Goal: Find specific page/section: Find specific page/section

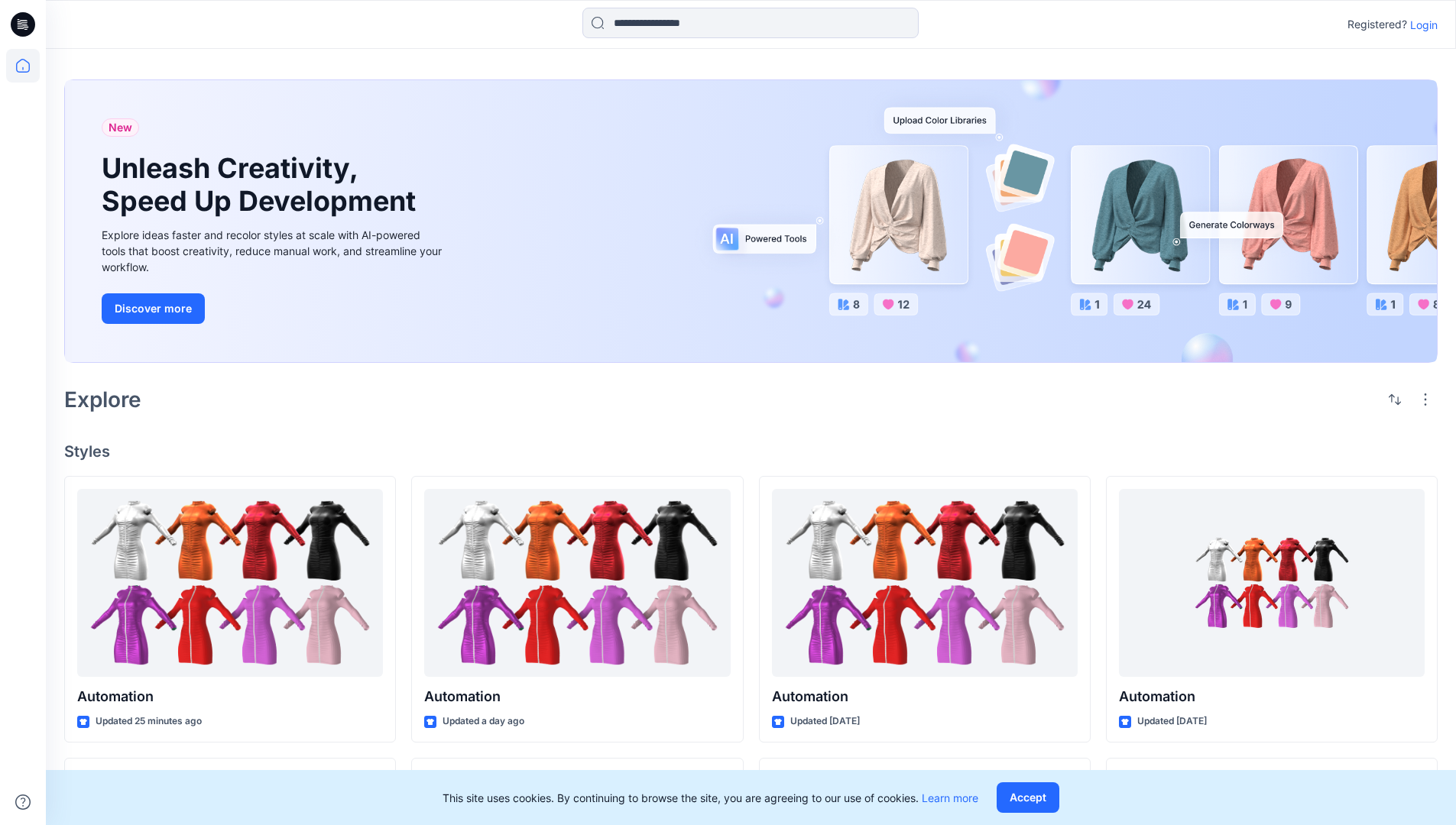
click at [1420, 24] on p "Login" at bounding box center [1424, 25] width 28 height 16
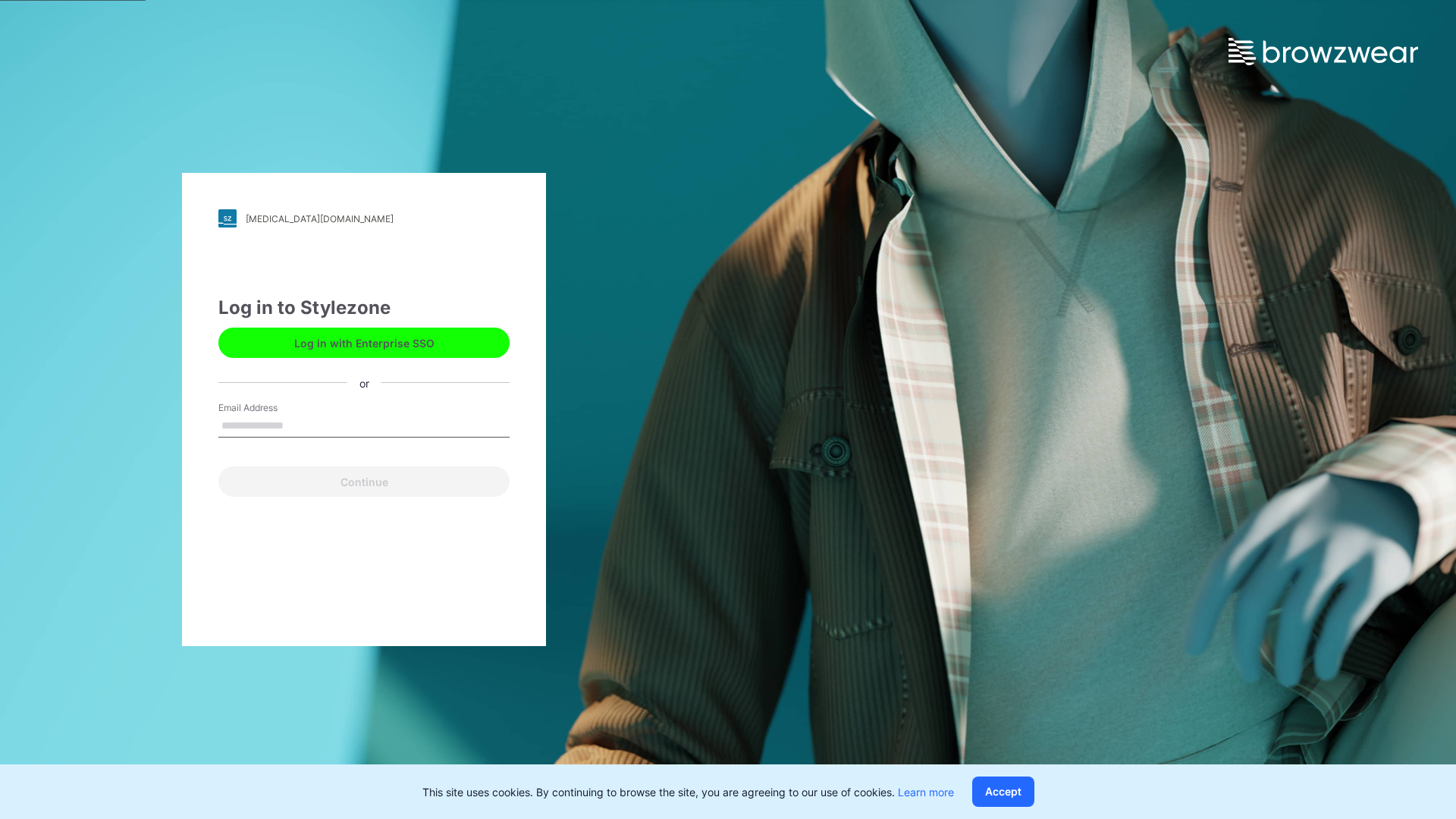
click at [299, 424] on input "Email Address" at bounding box center [364, 426] width 291 height 23
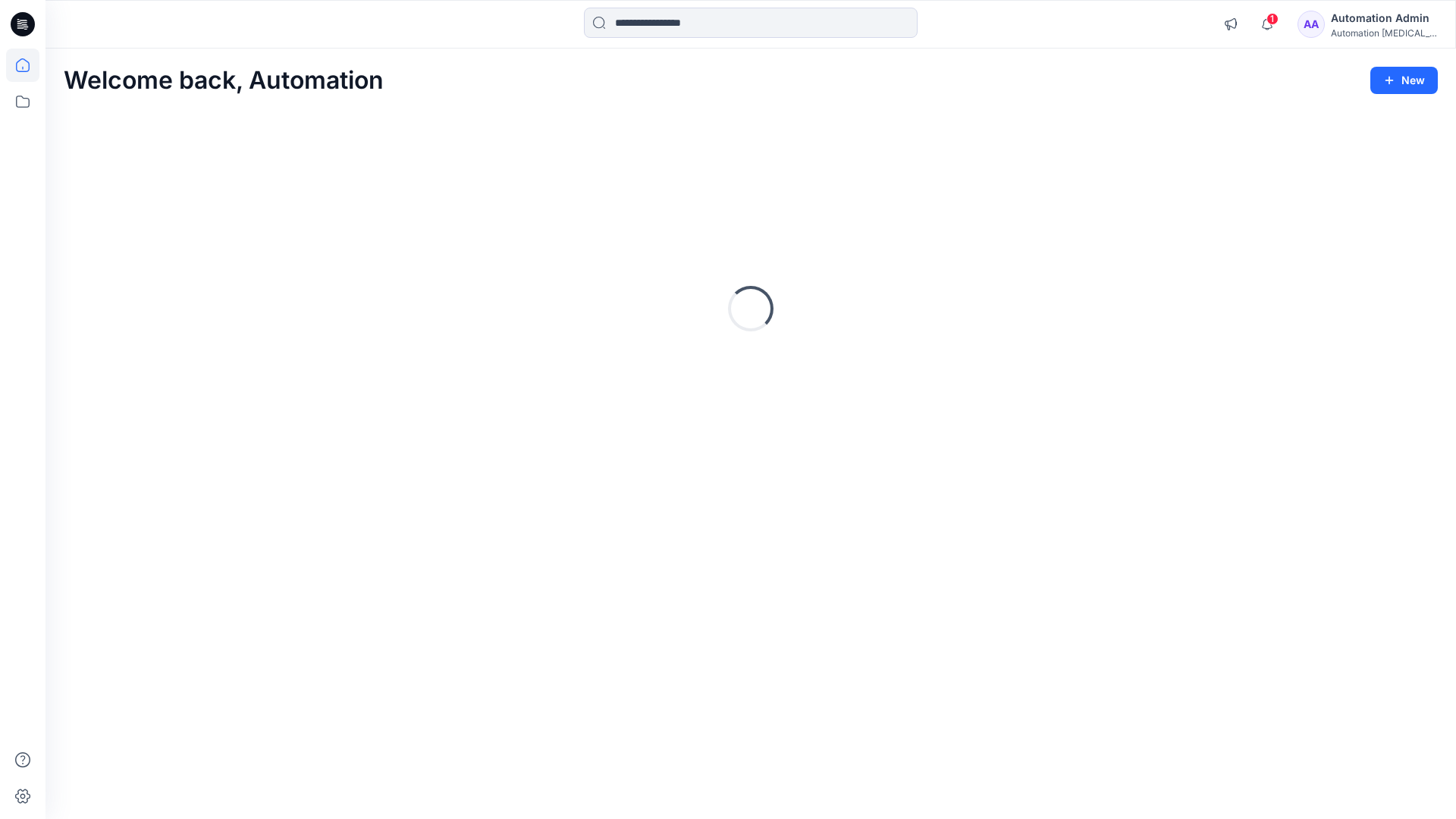
click at [29, 65] on icon at bounding box center [23, 65] width 14 height 14
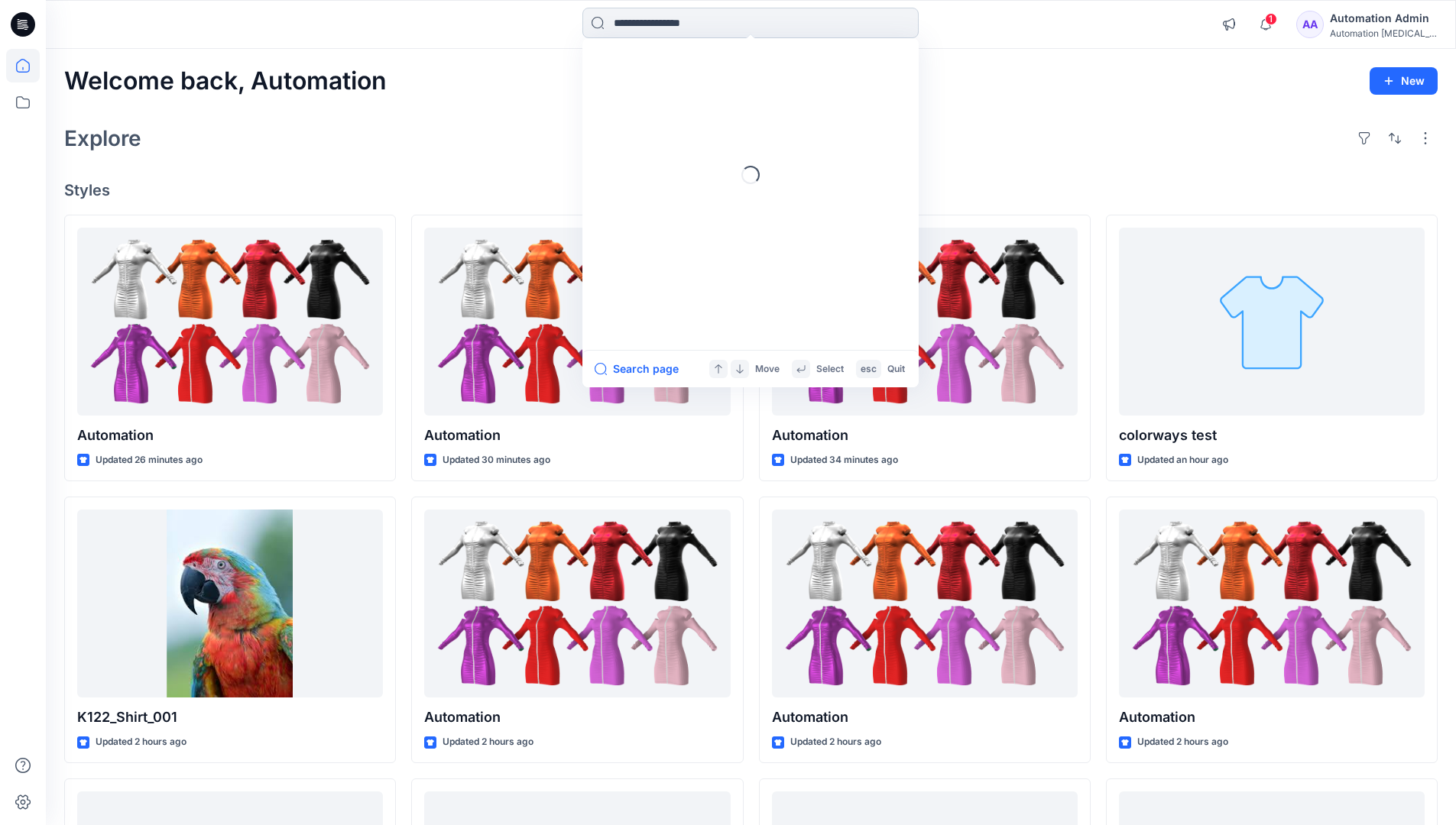
click at [667, 22] on input at bounding box center [751, 23] width 336 height 31
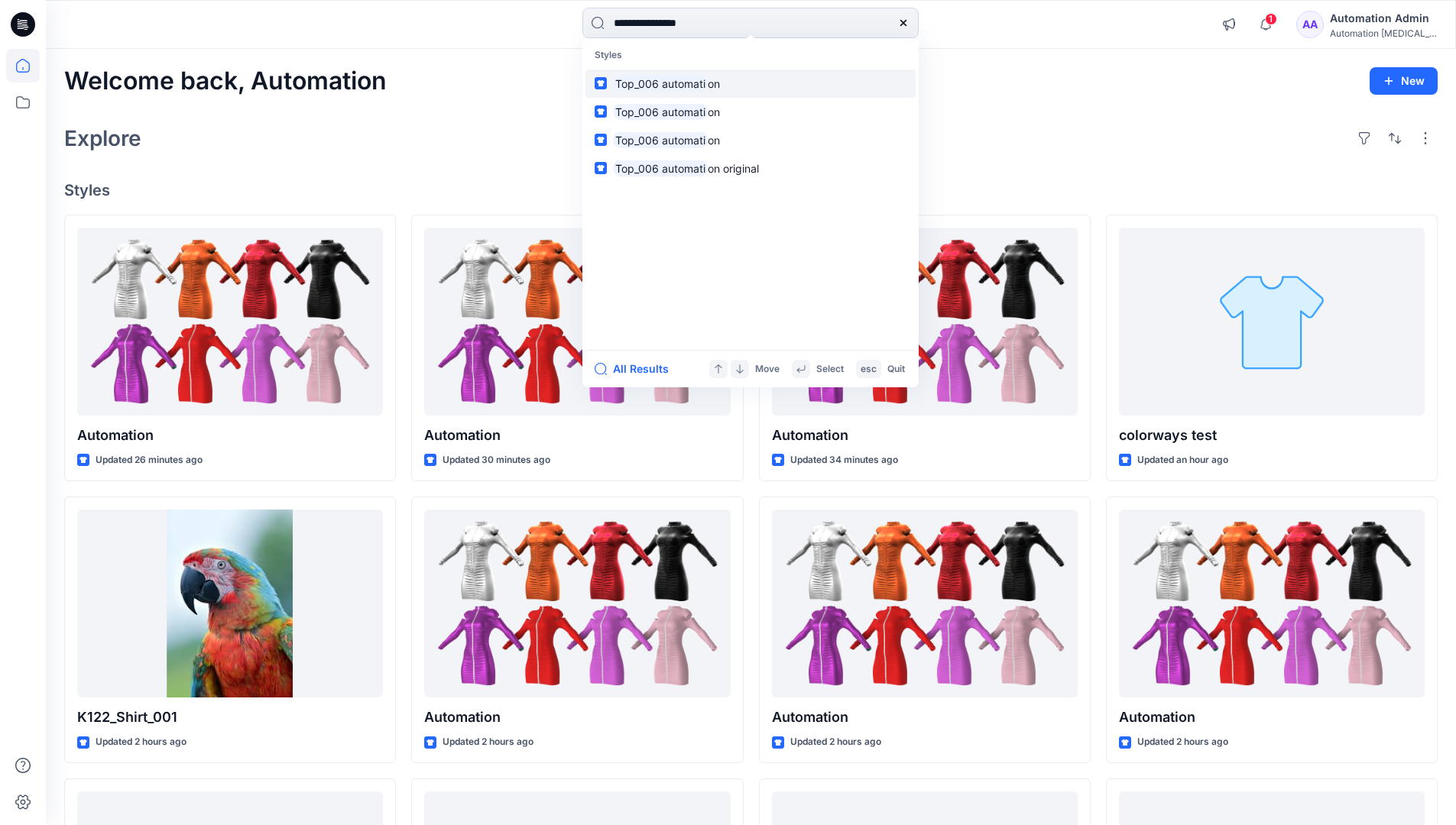
type input "**********"
click at [691, 83] on mark "Top_006 automati" at bounding box center [660, 84] width 95 height 18
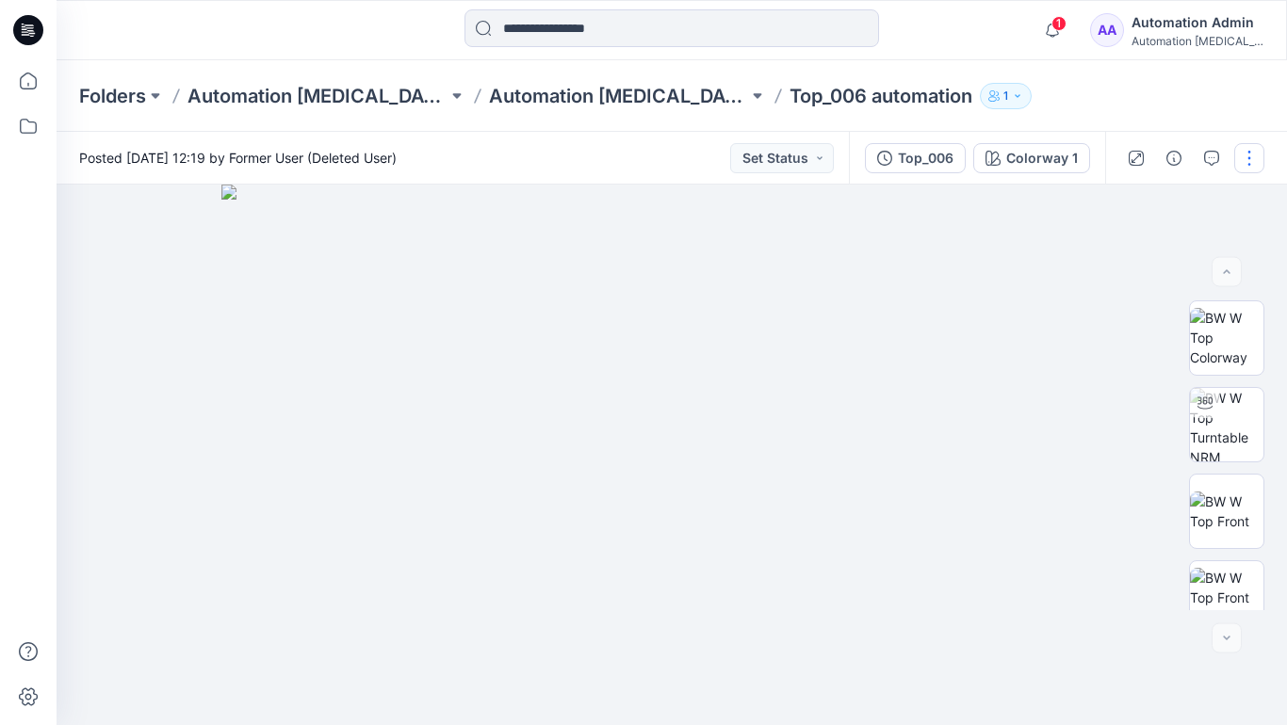
click at [1250, 162] on button "button" at bounding box center [1249, 158] width 30 height 30
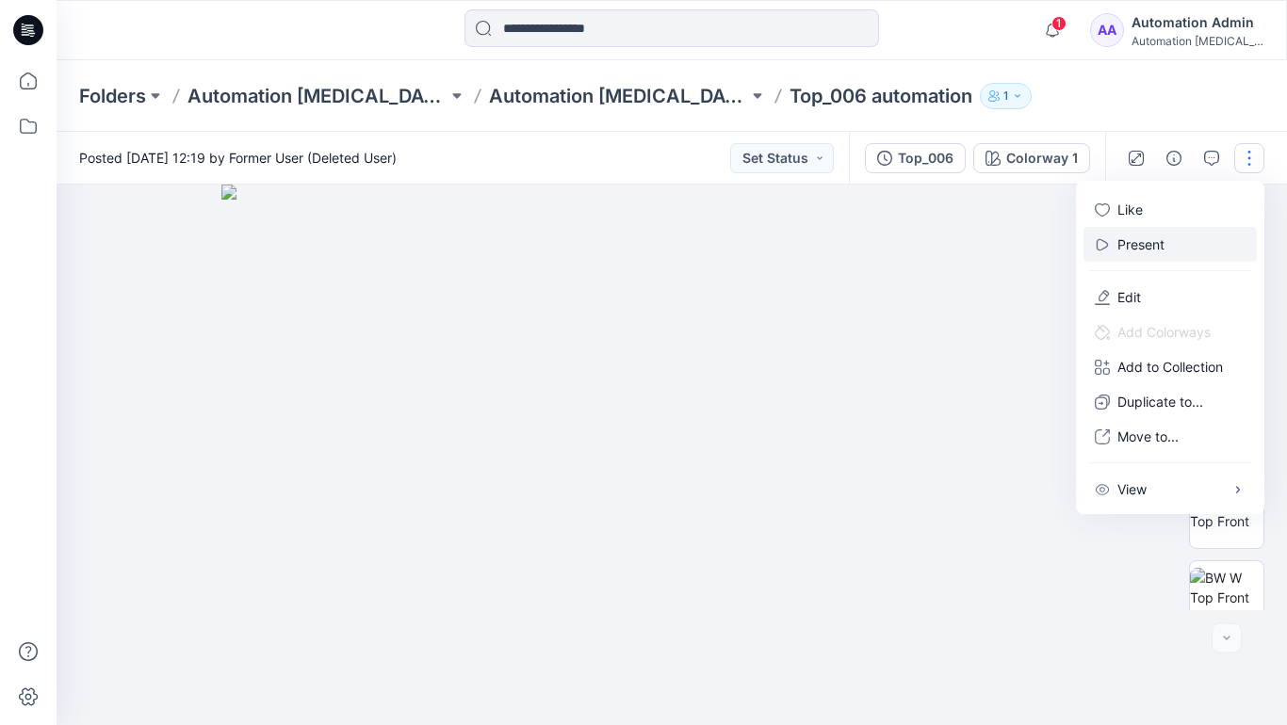
click at [1144, 243] on p "Present" at bounding box center [1140, 245] width 47 height 20
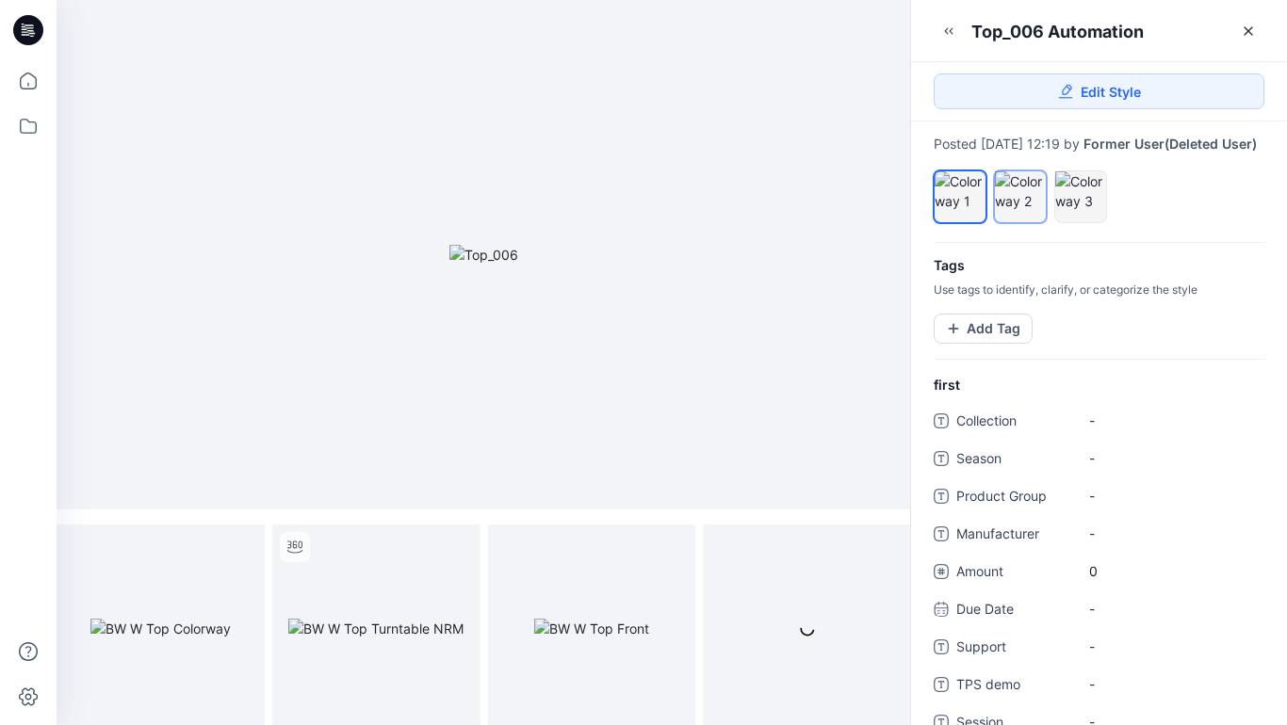
click at [1018, 211] on div at bounding box center [1020, 191] width 51 height 40
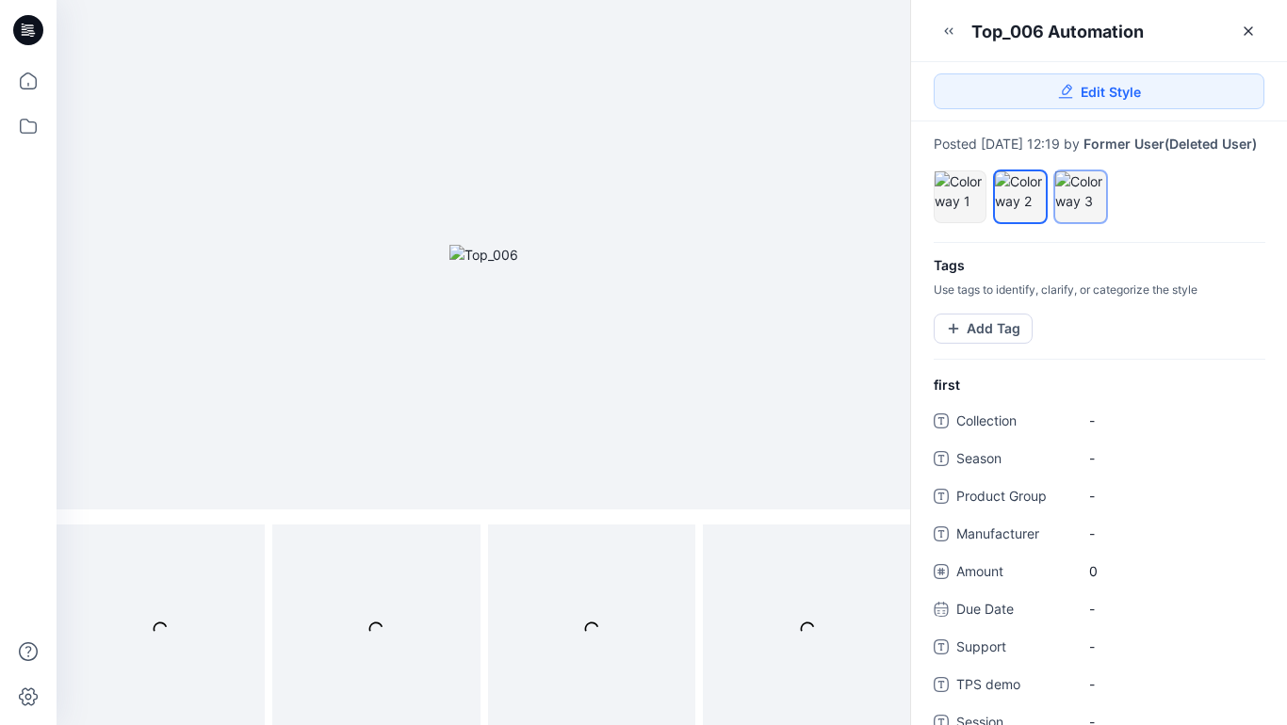
click at [1075, 211] on div at bounding box center [1080, 191] width 51 height 40
click at [1017, 206] on div at bounding box center [1020, 191] width 51 height 40
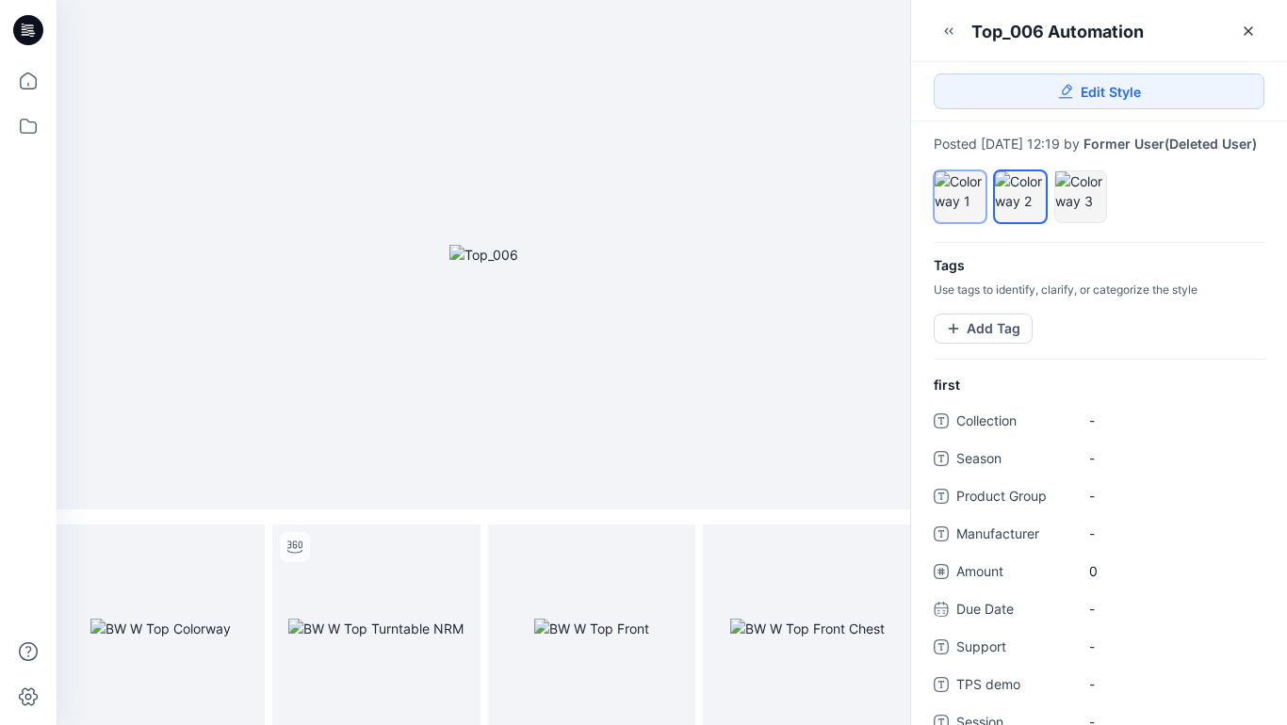
click at [960, 203] on div at bounding box center [959, 191] width 51 height 40
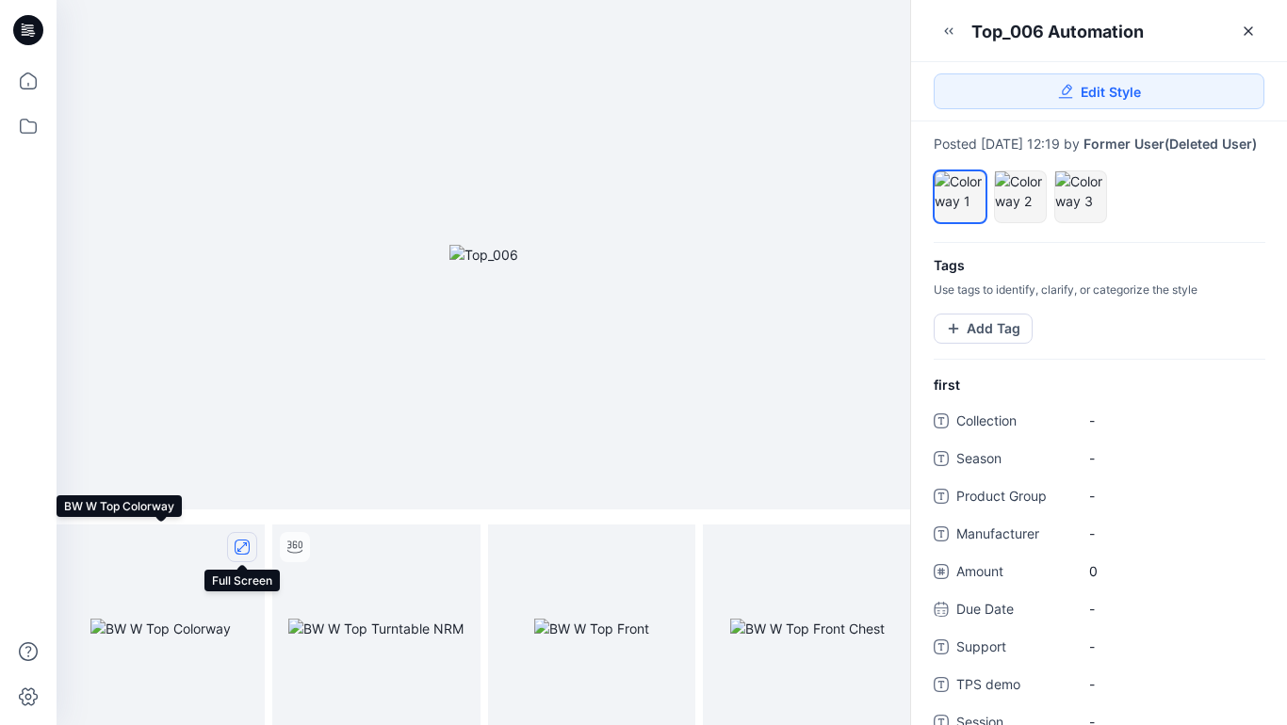
click at [241, 547] on icon "full screen" at bounding box center [241, 547] width 9 height 9
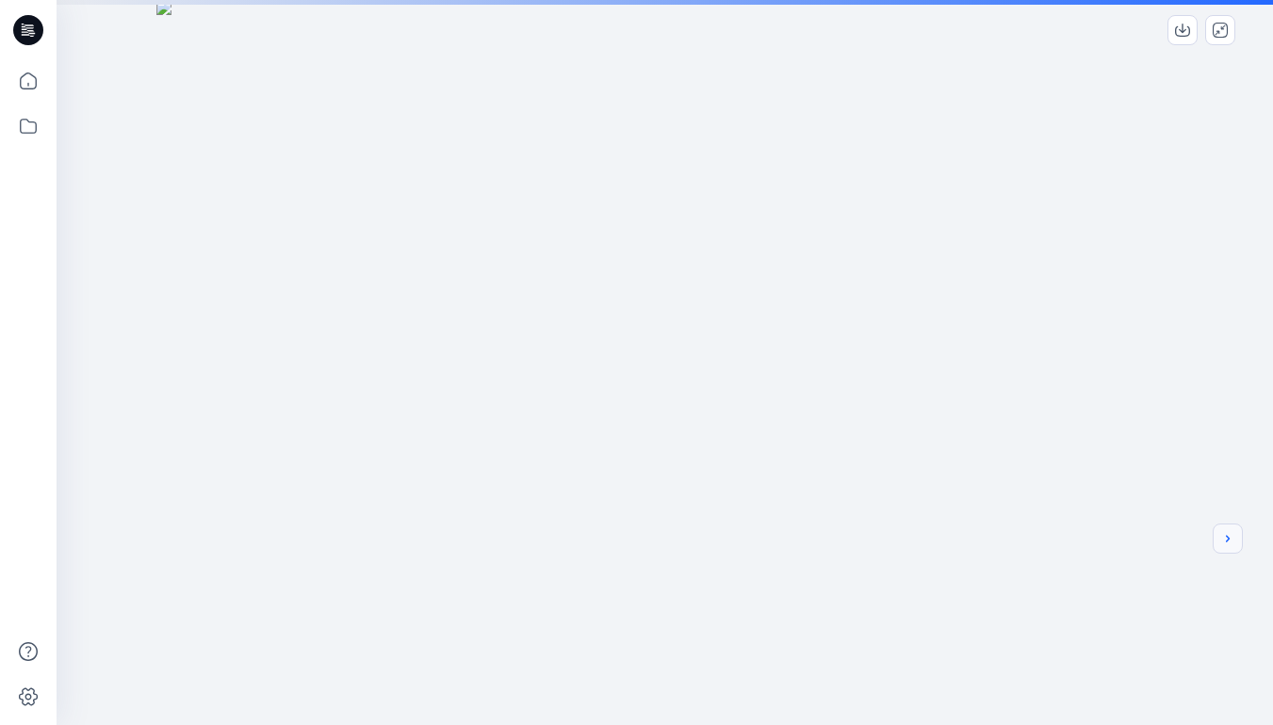
click at [1226, 542] on icon "next" at bounding box center [1227, 538] width 4 height 7
click at [1041, 483] on div at bounding box center [665, 508] width 1216 height 1017
click at [1228, 543] on icon "next" at bounding box center [1227, 538] width 15 height 15
click at [1224, 540] on icon "next" at bounding box center [1227, 538] width 15 height 15
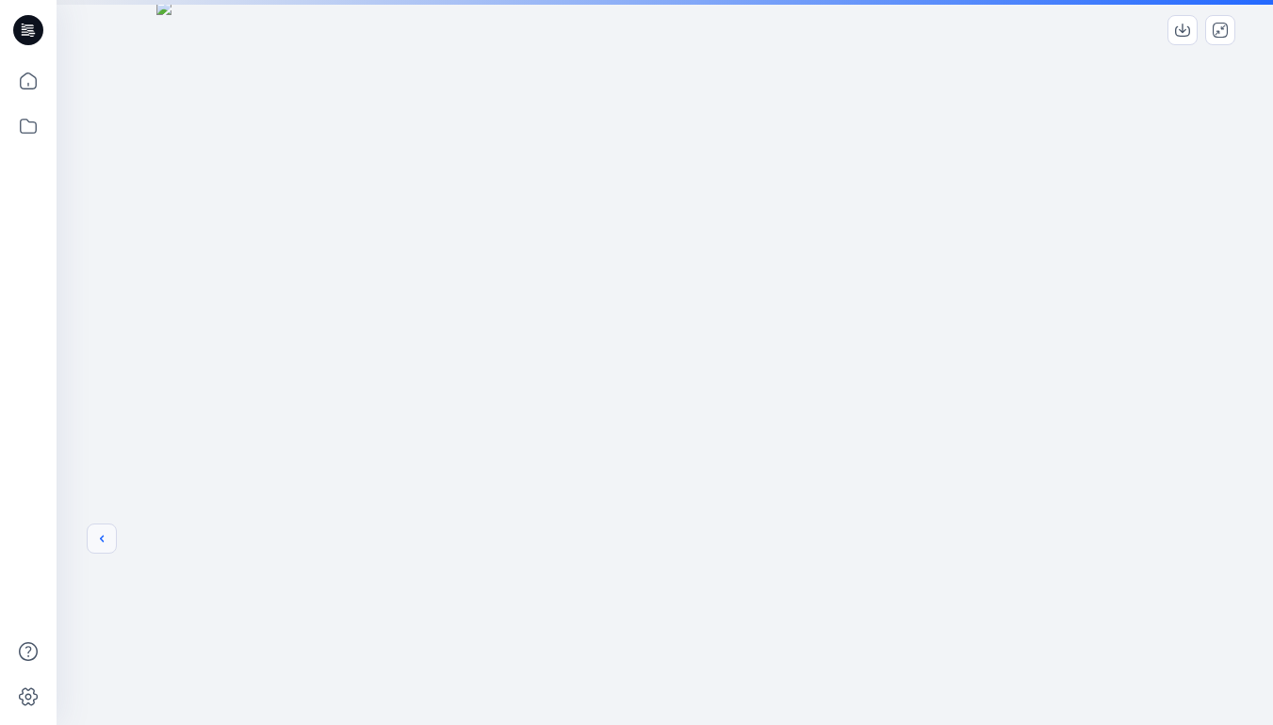
click at [98, 539] on icon "previous" at bounding box center [101, 538] width 15 height 15
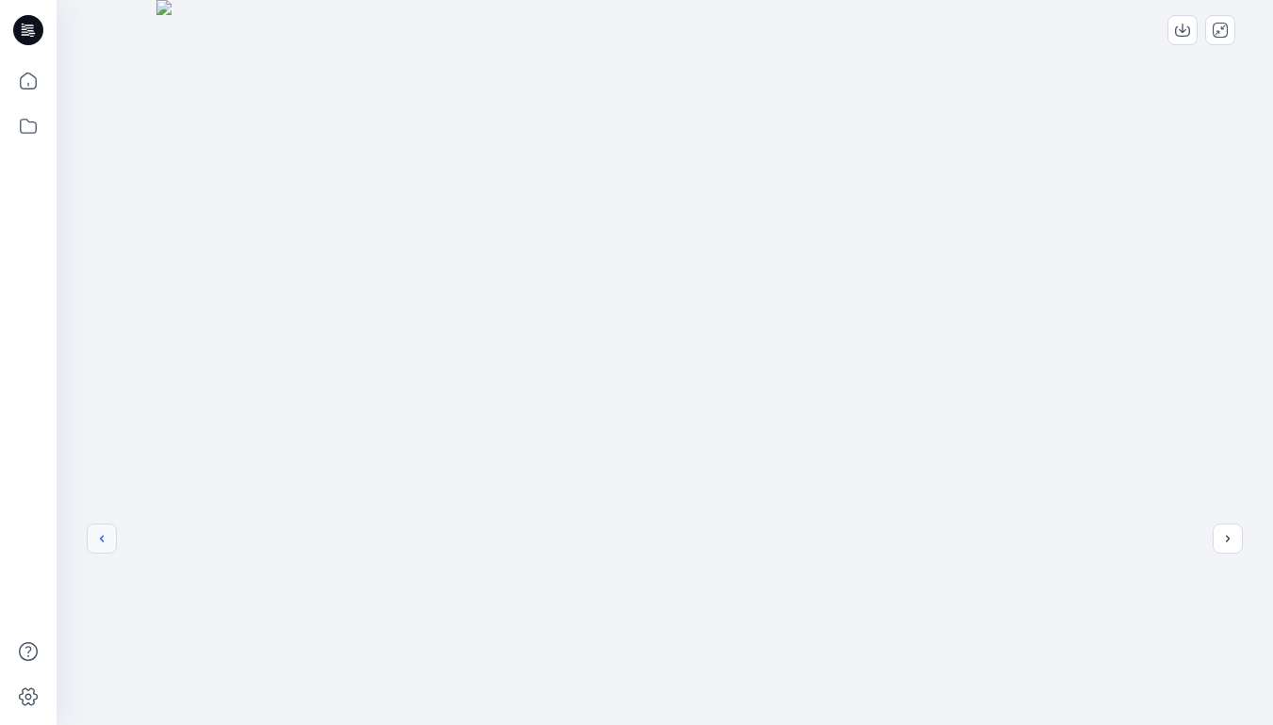
click at [102, 539] on icon "previous" at bounding box center [101, 538] width 15 height 15
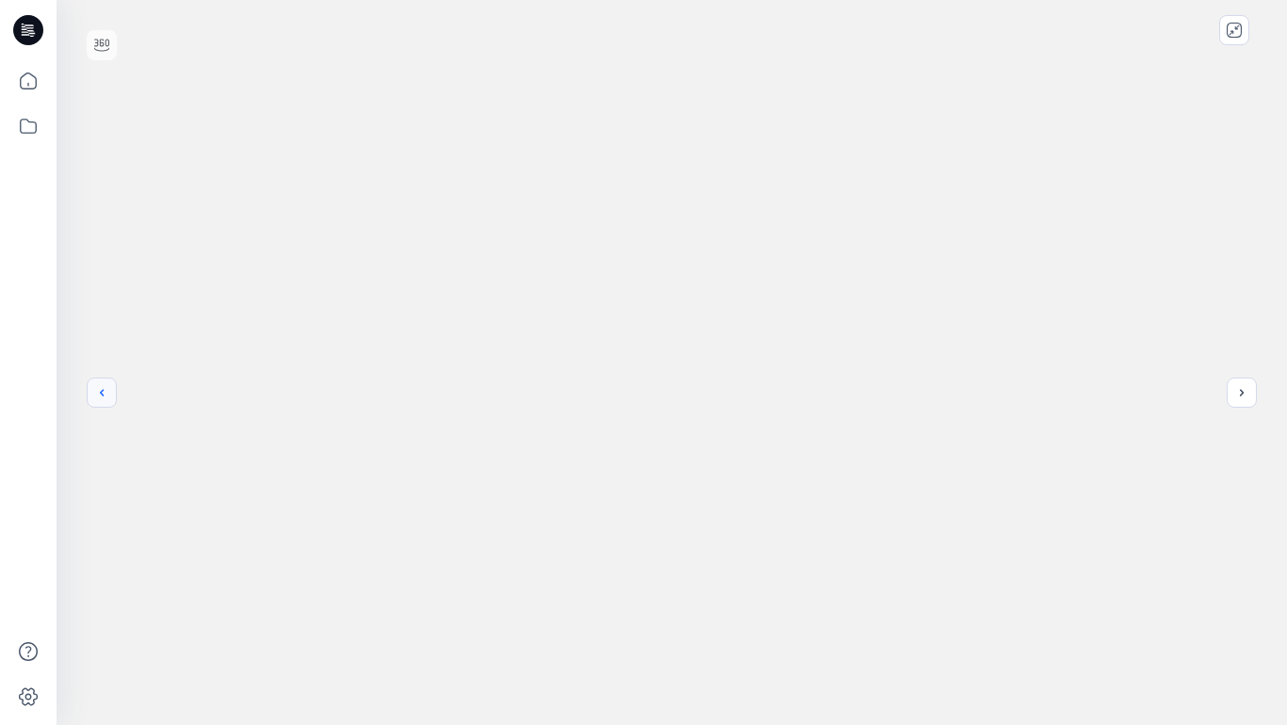
click at [102, 393] on icon "previous" at bounding box center [101, 392] width 15 height 15
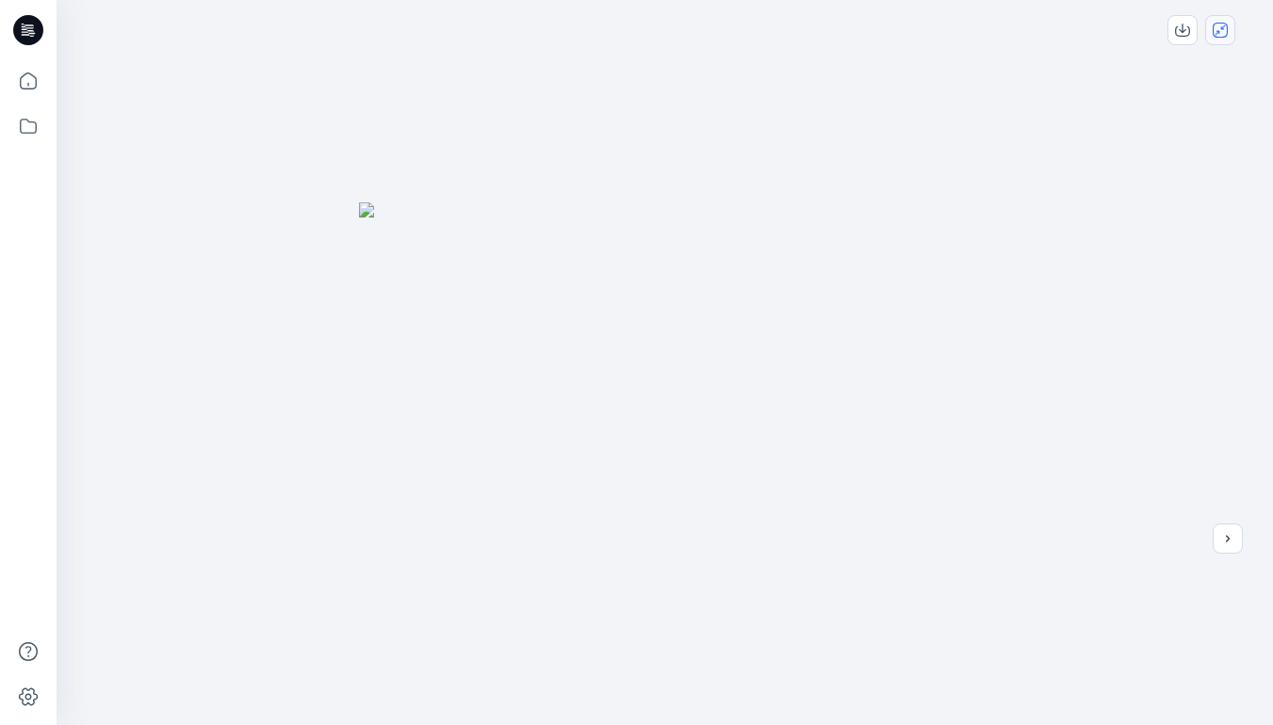
click at [1222, 36] on icon "close-full-preview" at bounding box center [1219, 30] width 15 height 15
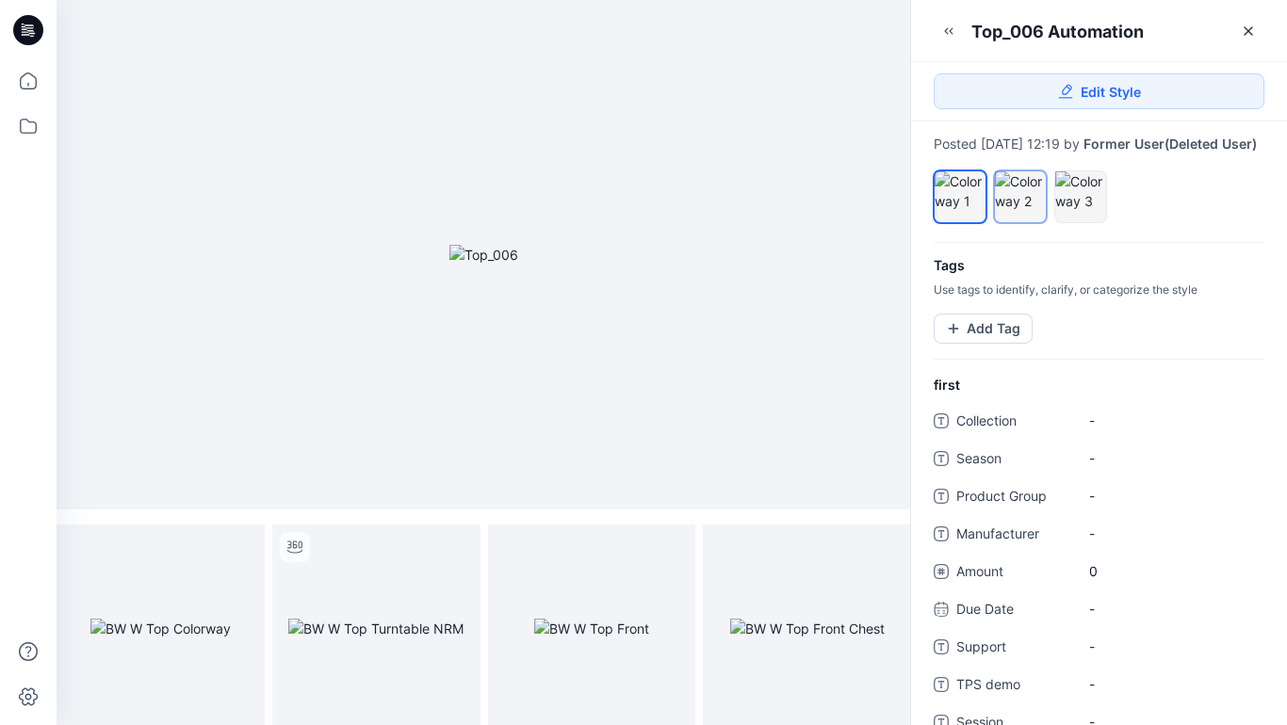
click at [1025, 211] on div at bounding box center [1020, 191] width 51 height 40
click at [240, 549] on icon "full screen" at bounding box center [241, 547] width 9 height 9
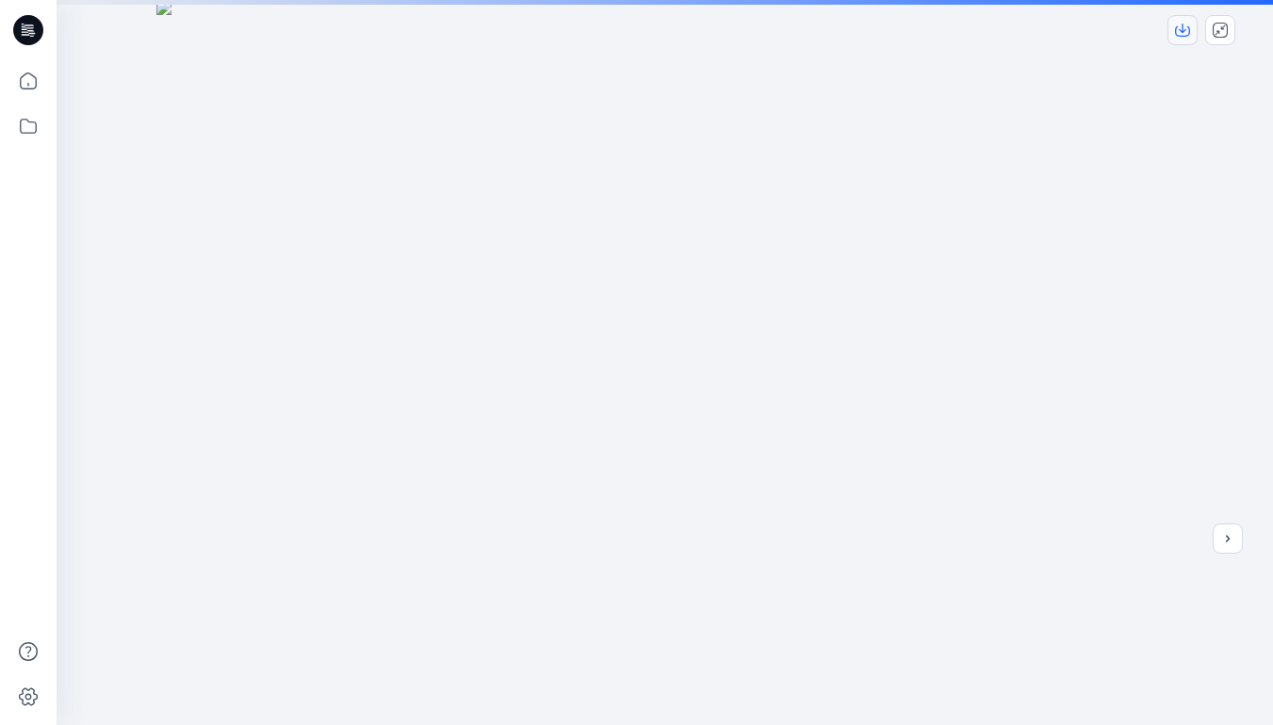
click at [1186, 30] on icon "download-image" at bounding box center [1182, 30] width 15 height 15
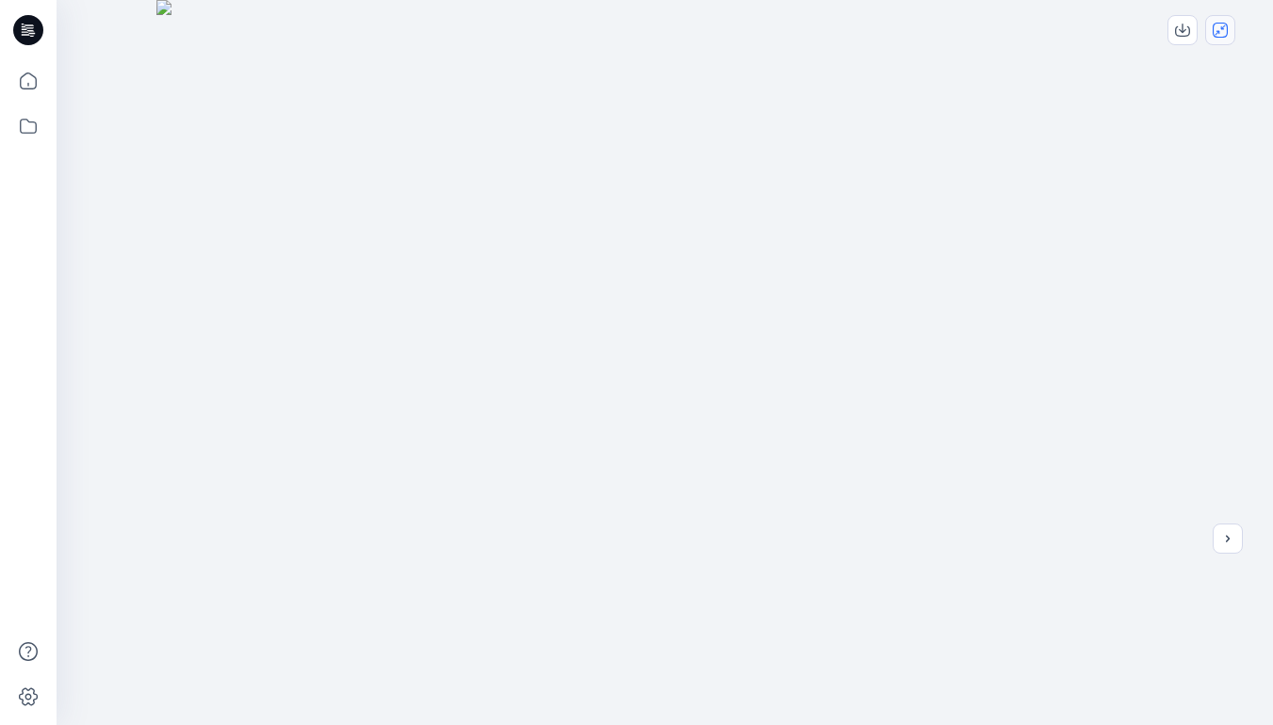
click at [1222, 29] on icon "close-full-preview" at bounding box center [1219, 30] width 15 height 15
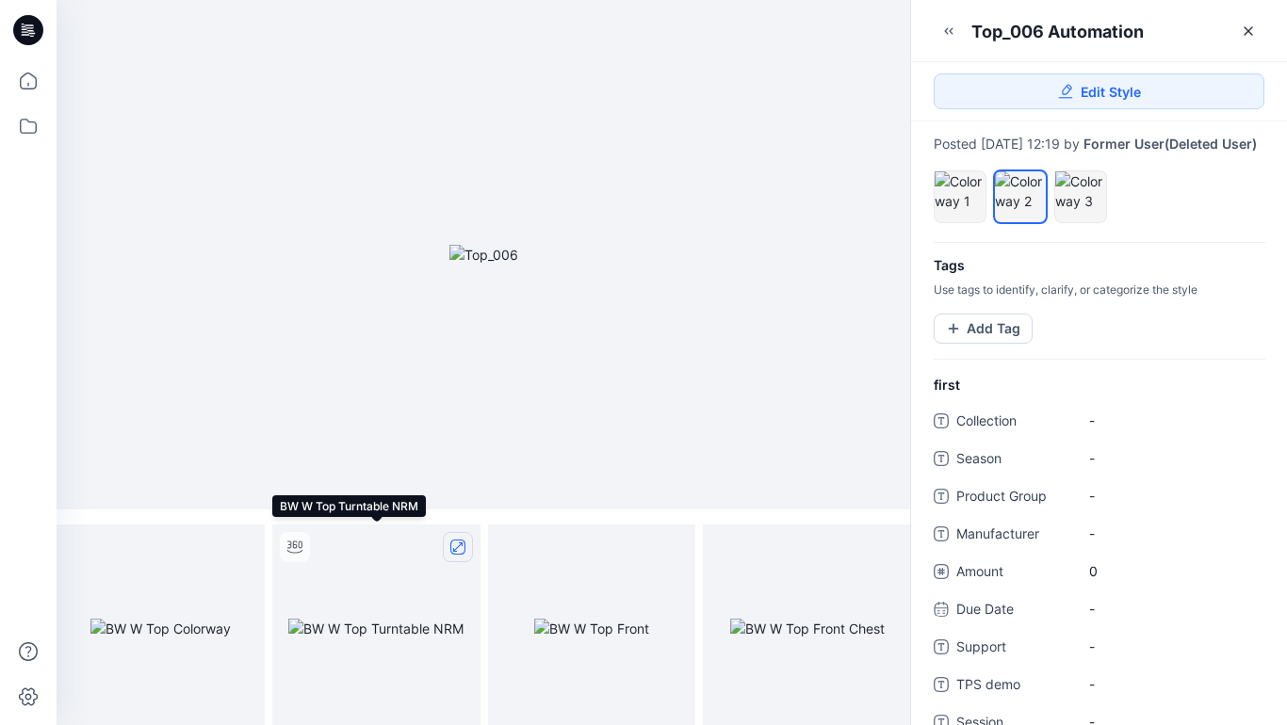
click at [459, 547] on icon "full screen" at bounding box center [457, 547] width 15 height 15
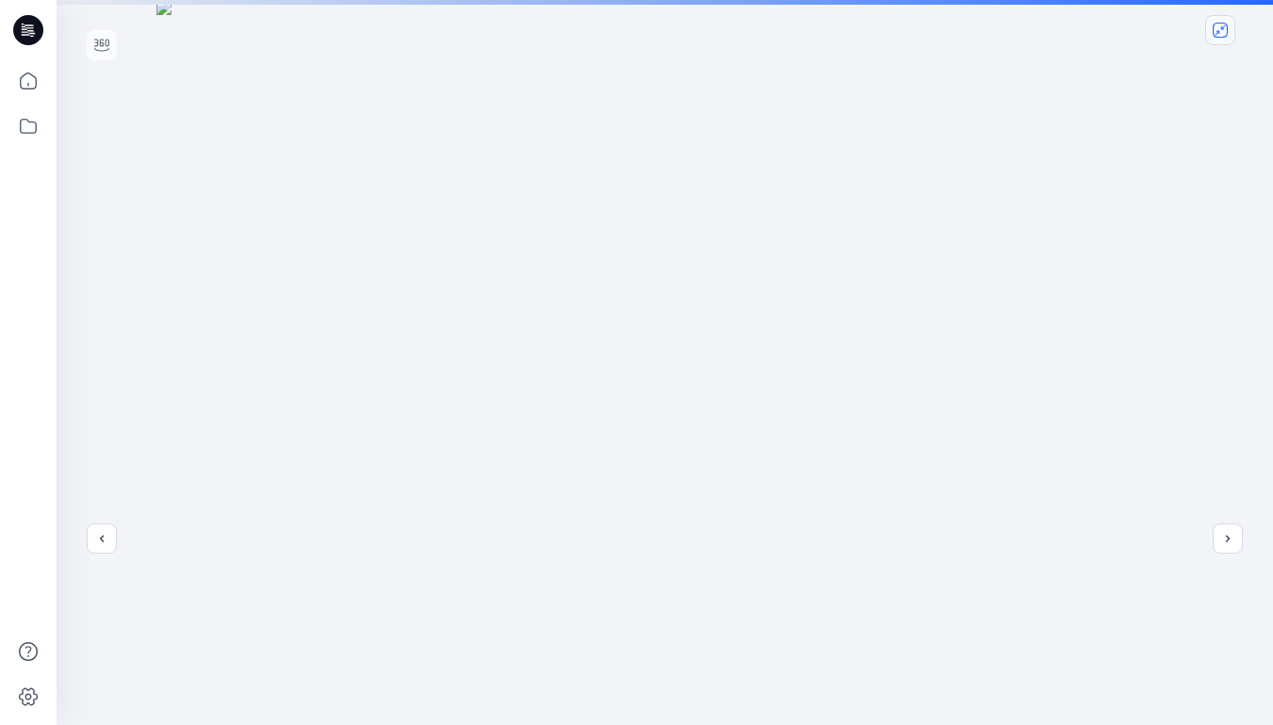
click at [1223, 34] on icon "close-full-preview" at bounding box center [1219, 30] width 15 height 15
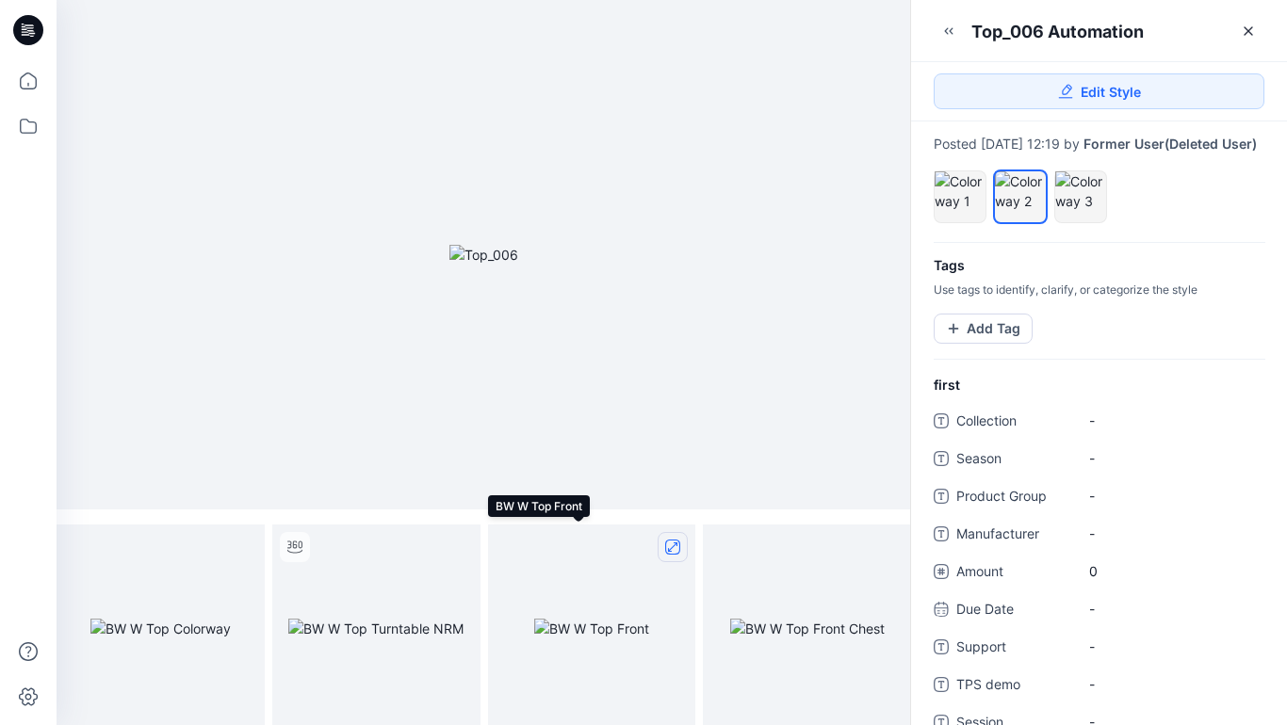
click at [673, 547] on icon "full screen" at bounding box center [672, 547] width 9 height 9
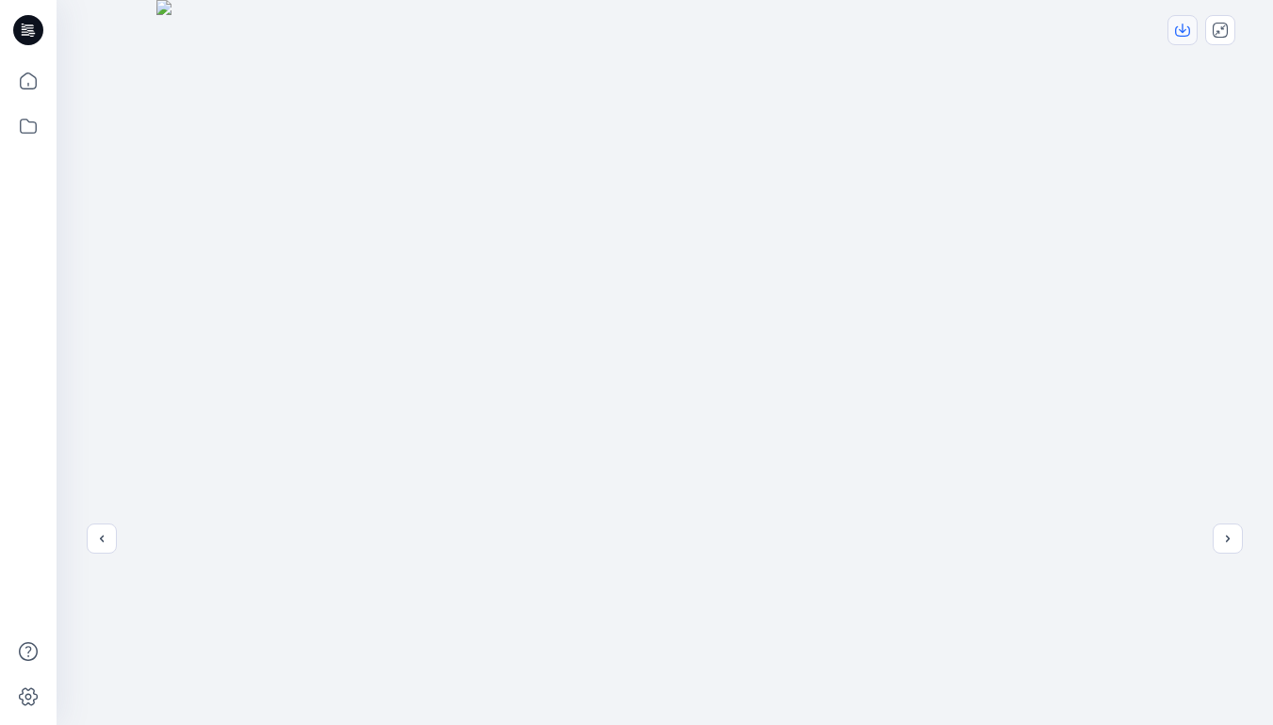
click at [1180, 30] on icon "download-image" at bounding box center [1182, 28] width 8 height 9
click at [1218, 29] on icon "close-full-preview" at bounding box center [1219, 30] width 15 height 15
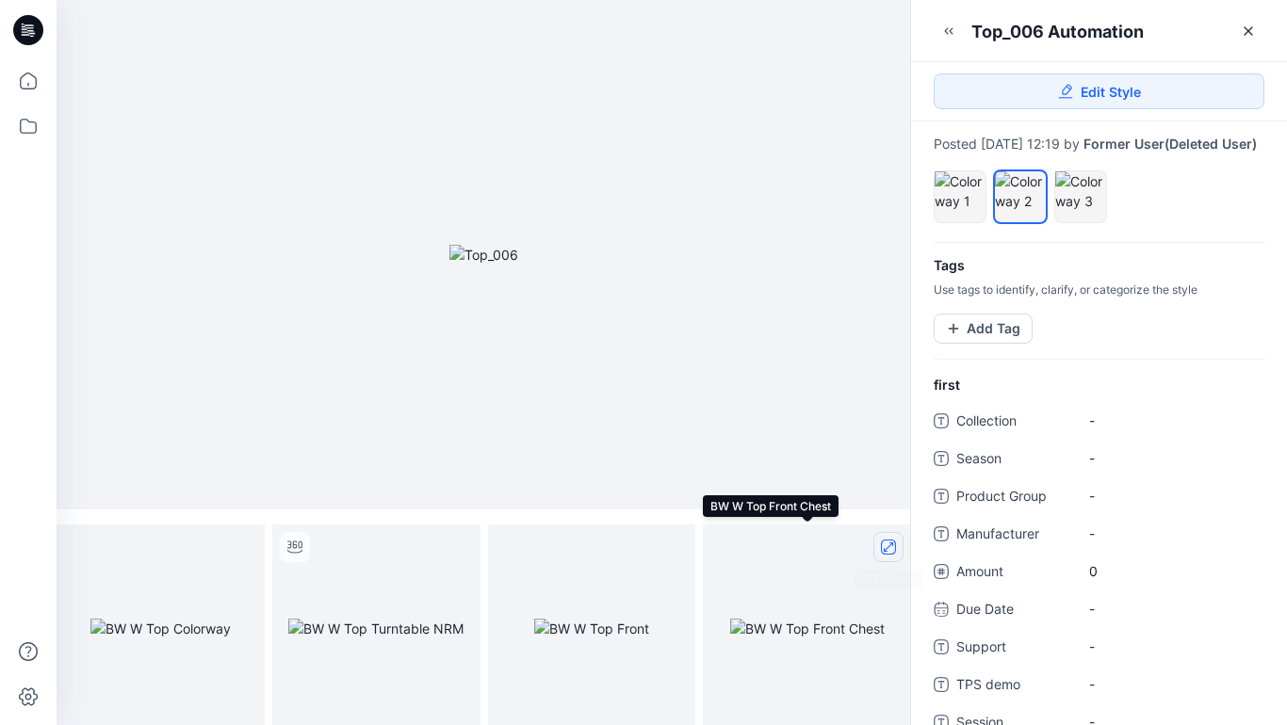
click at [884, 549] on icon "full screen" at bounding box center [888, 547] width 9 height 9
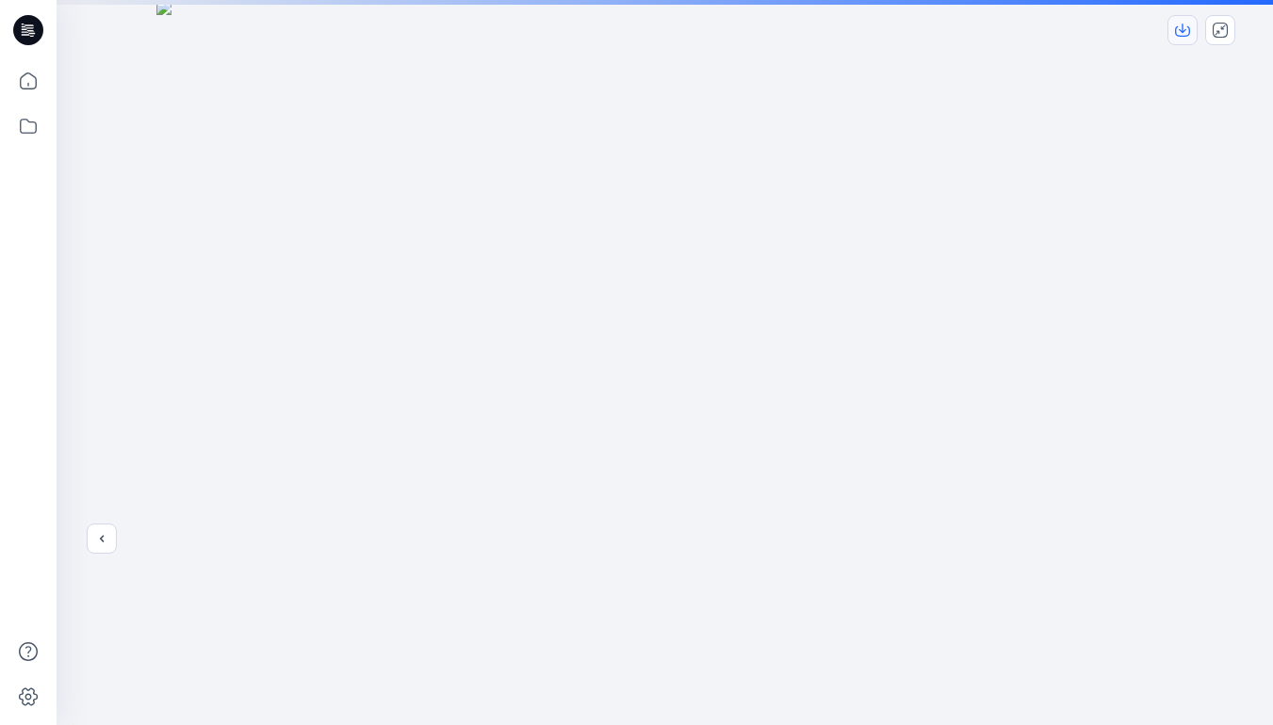
click at [1185, 31] on icon "download-image" at bounding box center [1182, 30] width 15 height 15
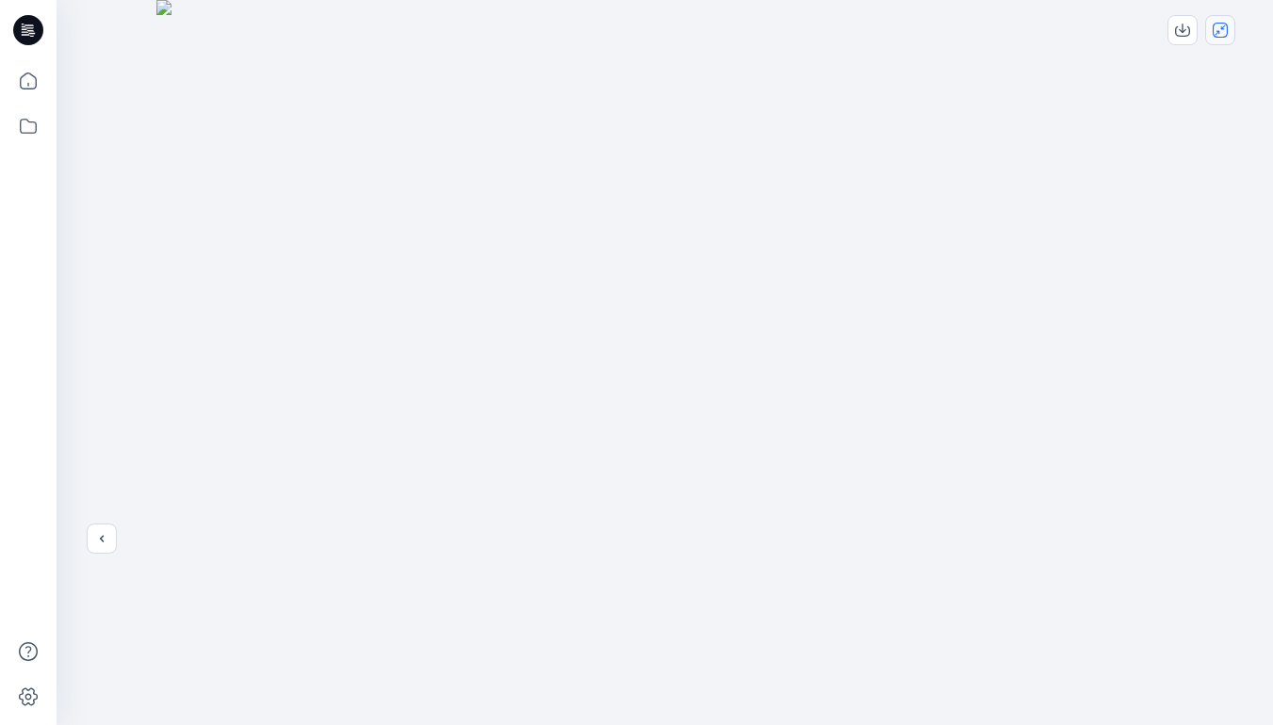
click at [1225, 30] on icon "close-full-preview" at bounding box center [1219, 30] width 15 height 15
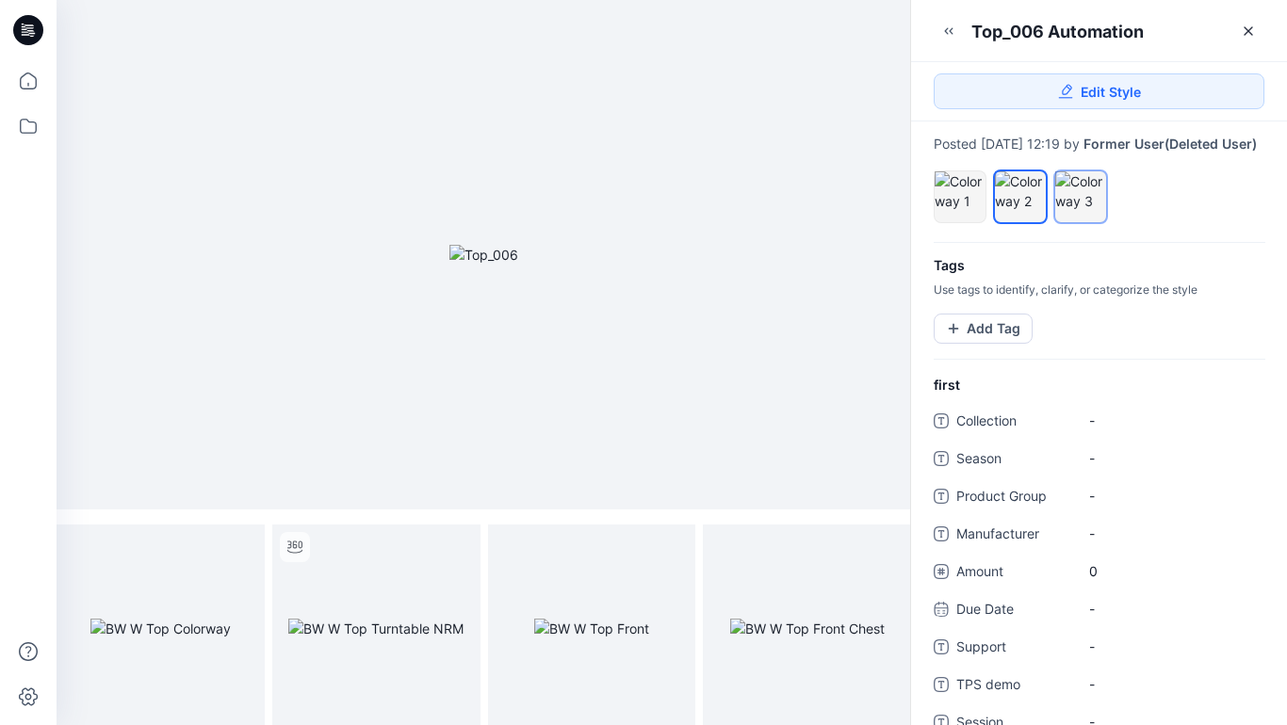
click at [1082, 206] on div at bounding box center [1080, 191] width 51 height 40
click at [241, 546] on icon "full screen" at bounding box center [241, 547] width 9 height 9
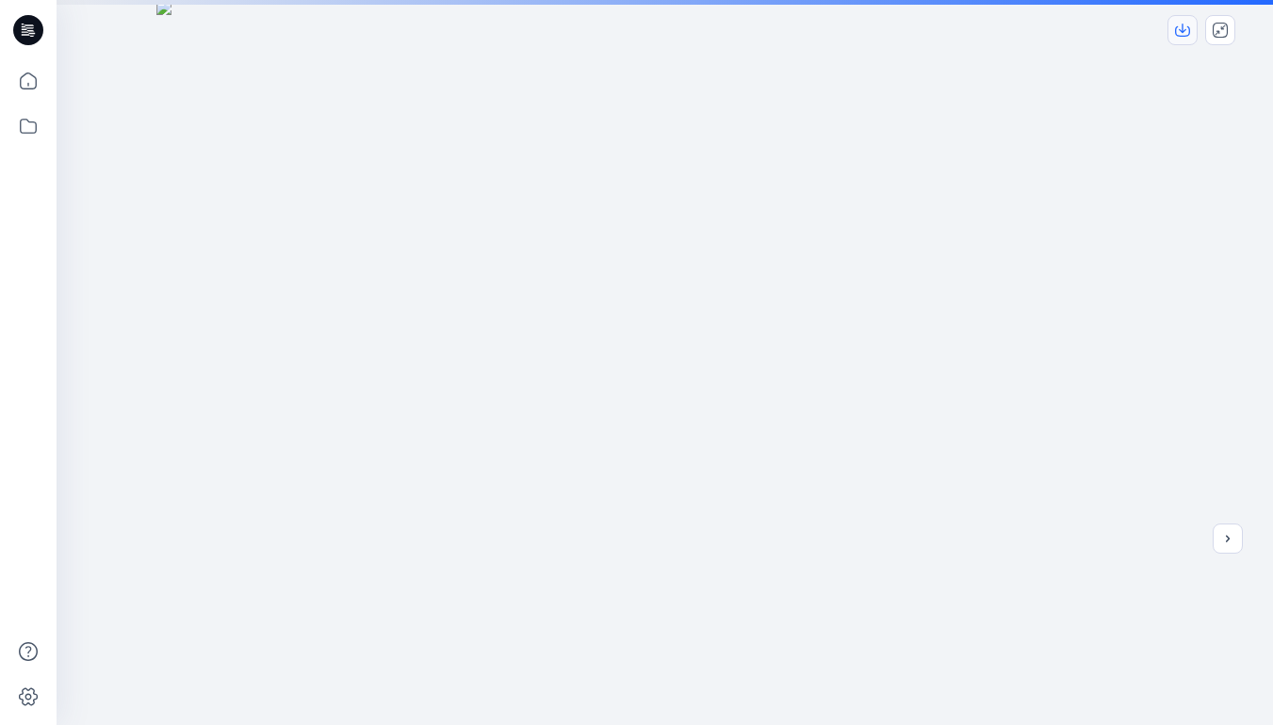
click at [1181, 32] on icon "download-image" at bounding box center [1182, 28] width 8 height 9
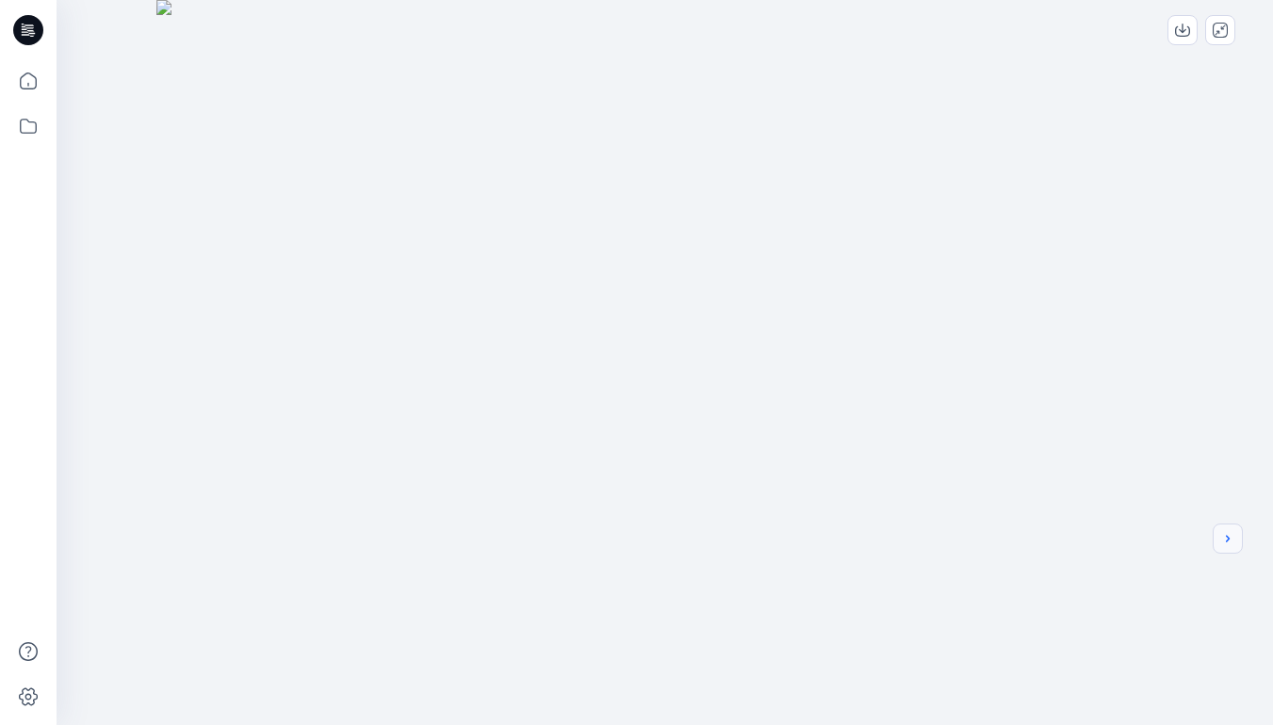
click at [1230, 537] on icon "next" at bounding box center [1227, 538] width 15 height 15
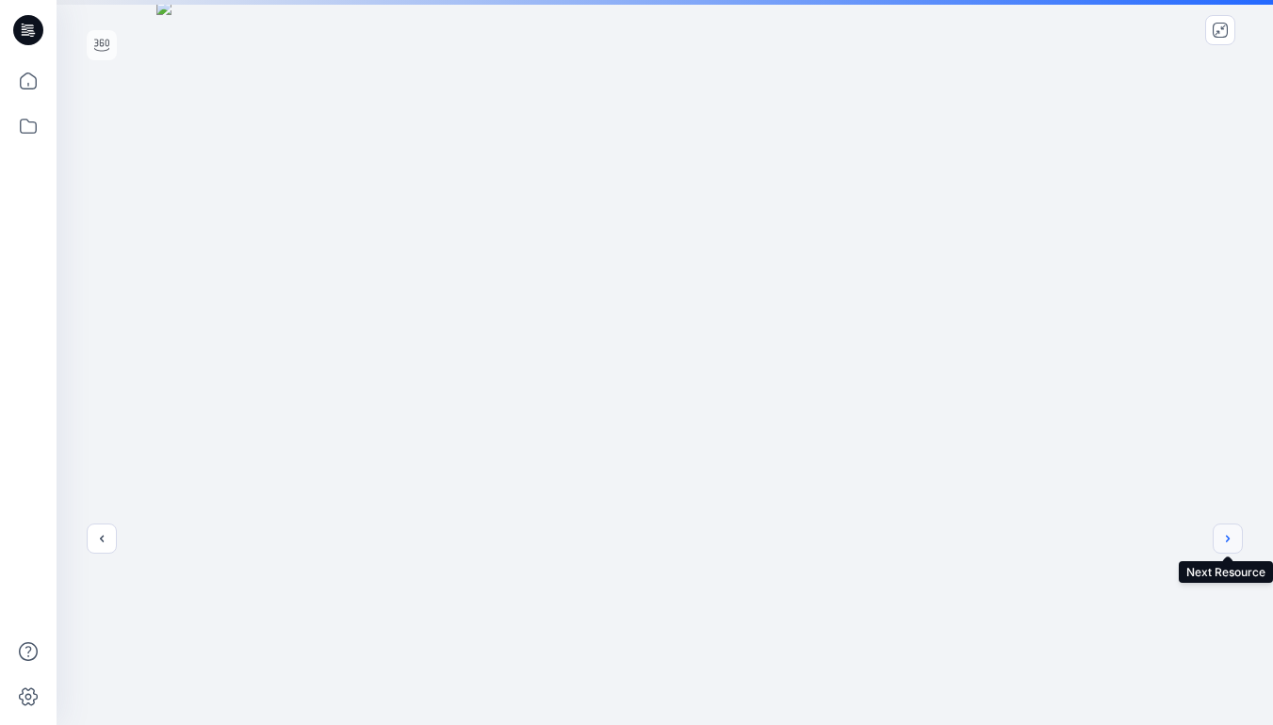
click at [1235, 543] on button "next" at bounding box center [1227, 539] width 30 height 30
click at [1182, 23] on icon "download-image" at bounding box center [1182, 30] width 15 height 15
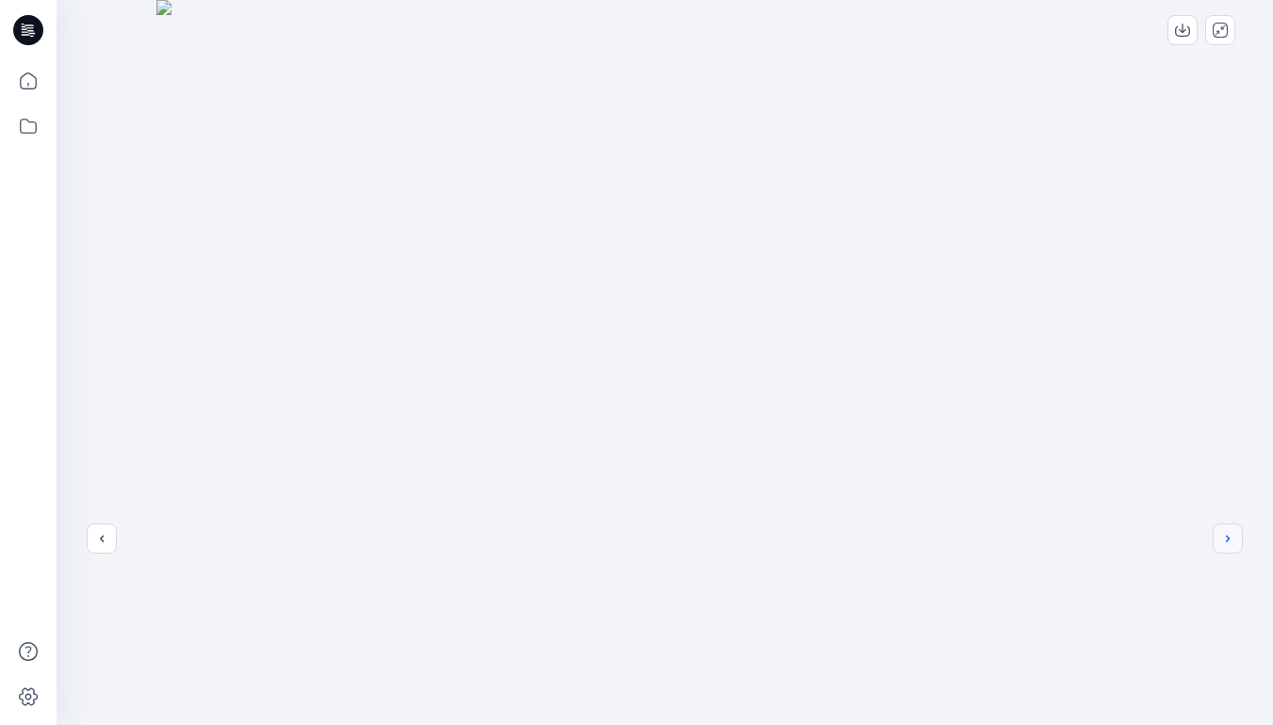
click at [1234, 539] on icon "next" at bounding box center [1227, 538] width 15 height 15
click at [99, 538] on icon "previous" at bounding box center [101, 538] width 15 height 15
click at [105, 545] on icon "previous" at bounding box center [101, 538] width 15 height 15
click at [102, 550] on button "previous" at bounding box center [102, 539] width 30 height 30
click at [1215, 29] on icon "close-full-preview" at bounding box center [1219, 30] width 15 height 15
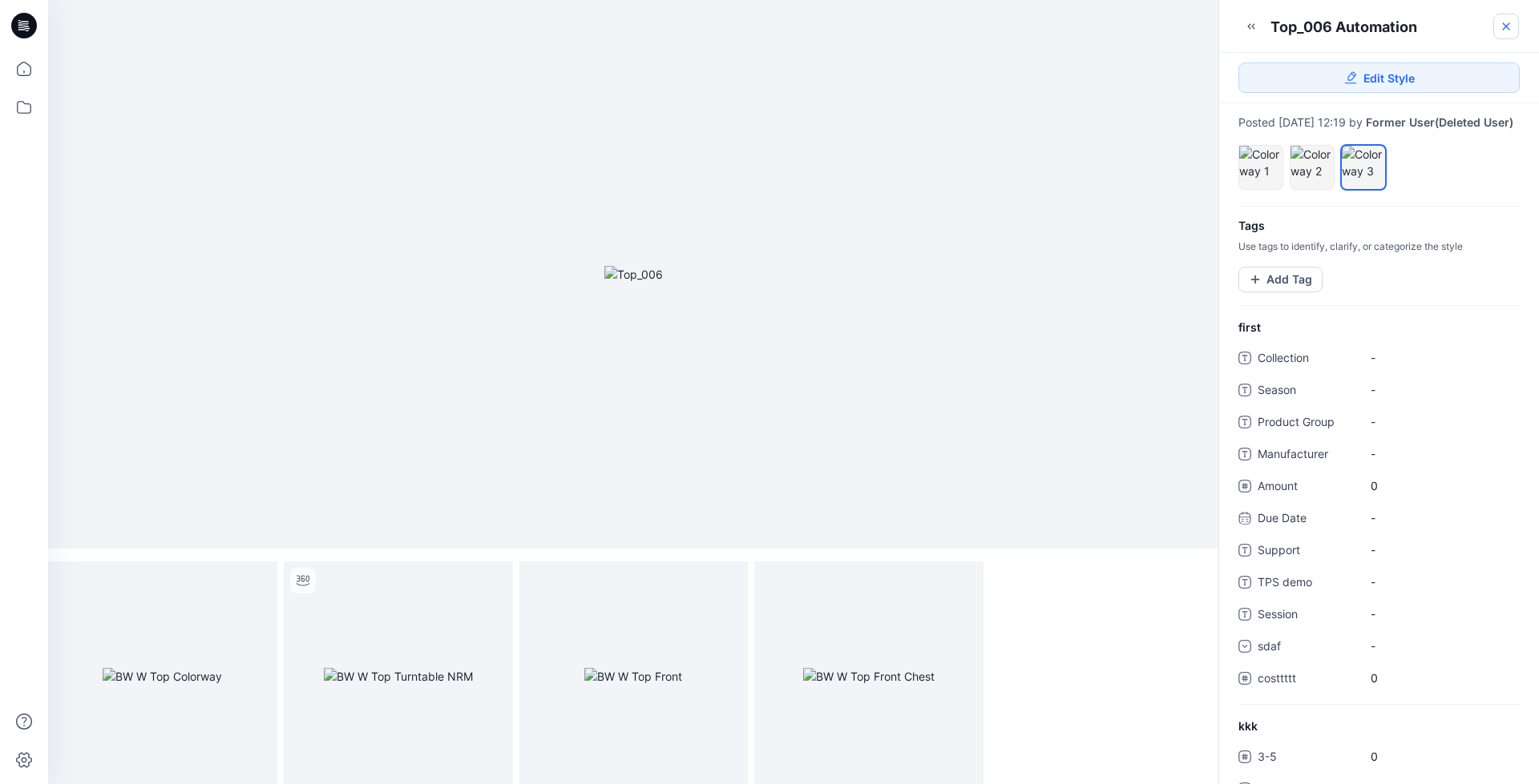
click at [1504, 28] on icon at bounding box center [1506, 26] width 7 height 7
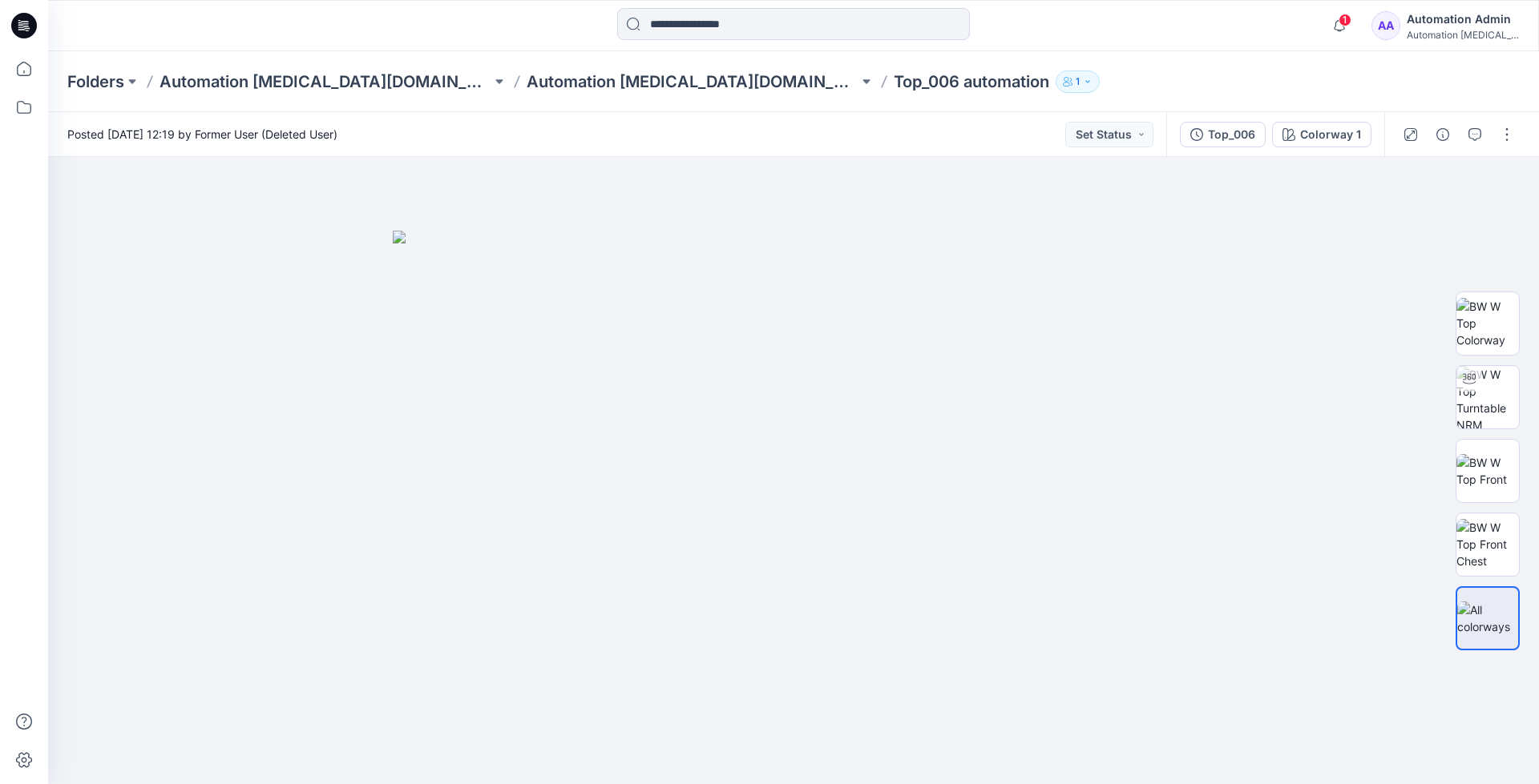
click at [1464, 22] on div "Automation Admin" at bounding box center [1462, 19] width 112 height 20
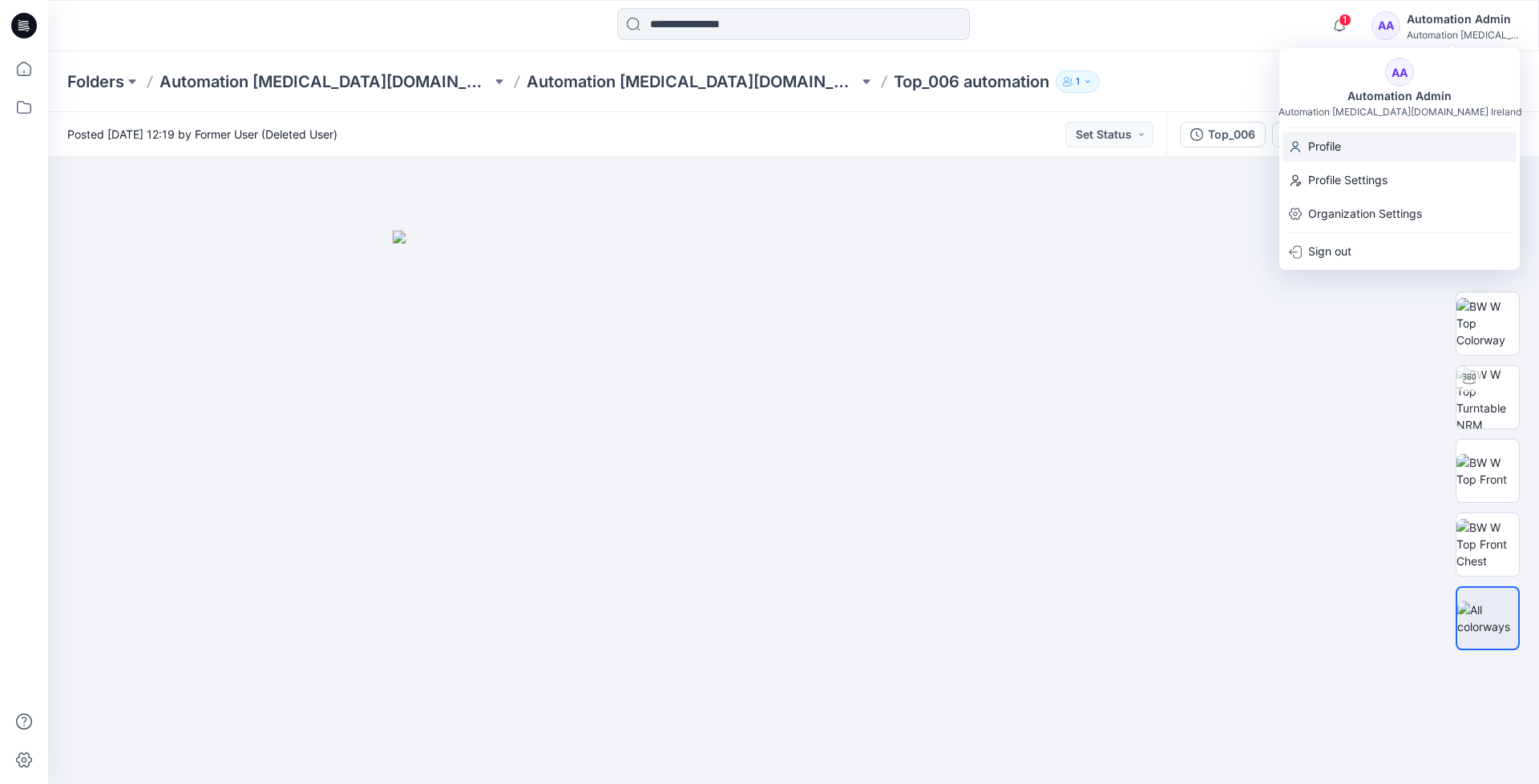
click at [1331, 145] on p "Profile" at bounding box center [1324, 146] width 33 height 31
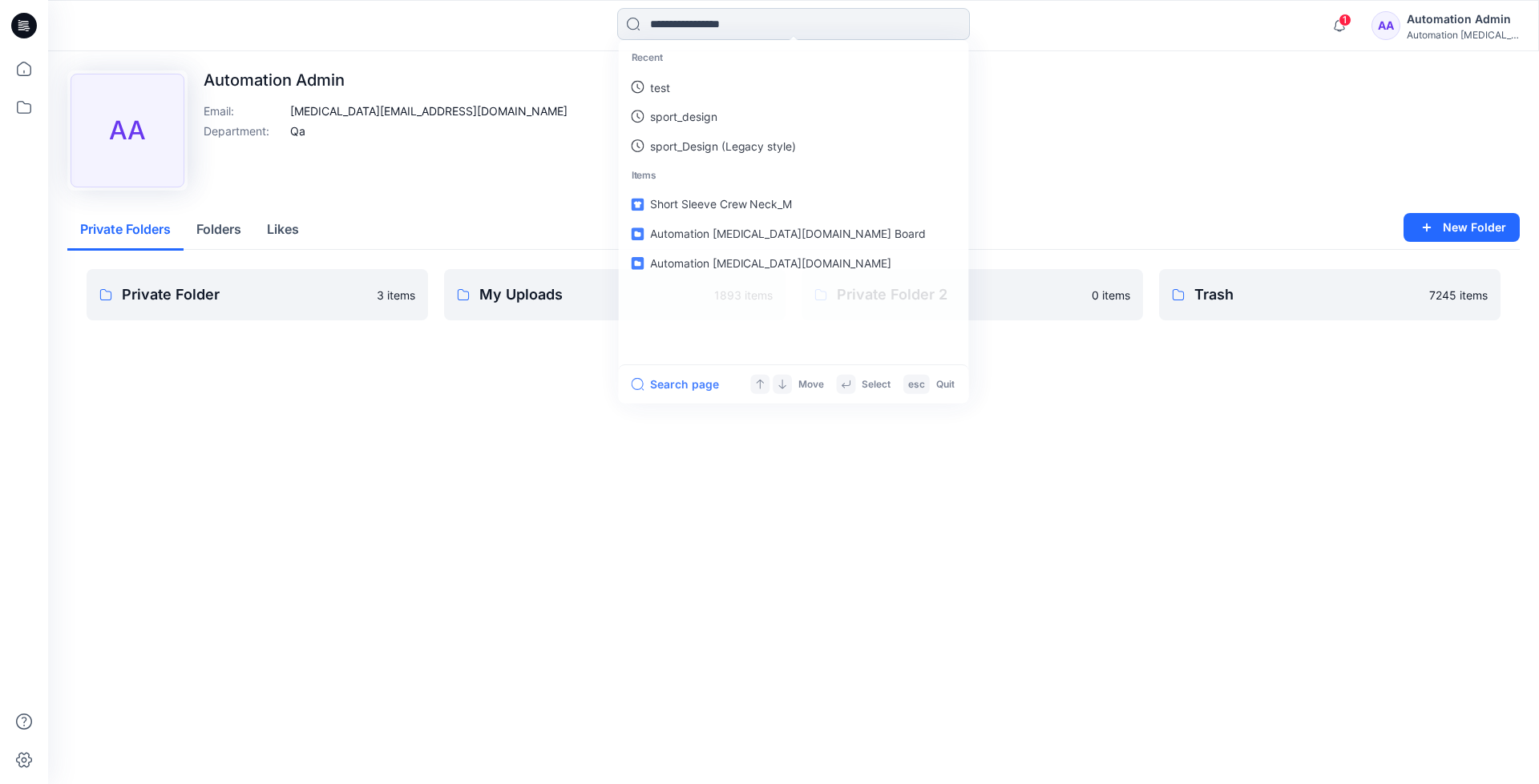
click at [683, 30] on input at bounding box center [793, 24] width 352 height 32
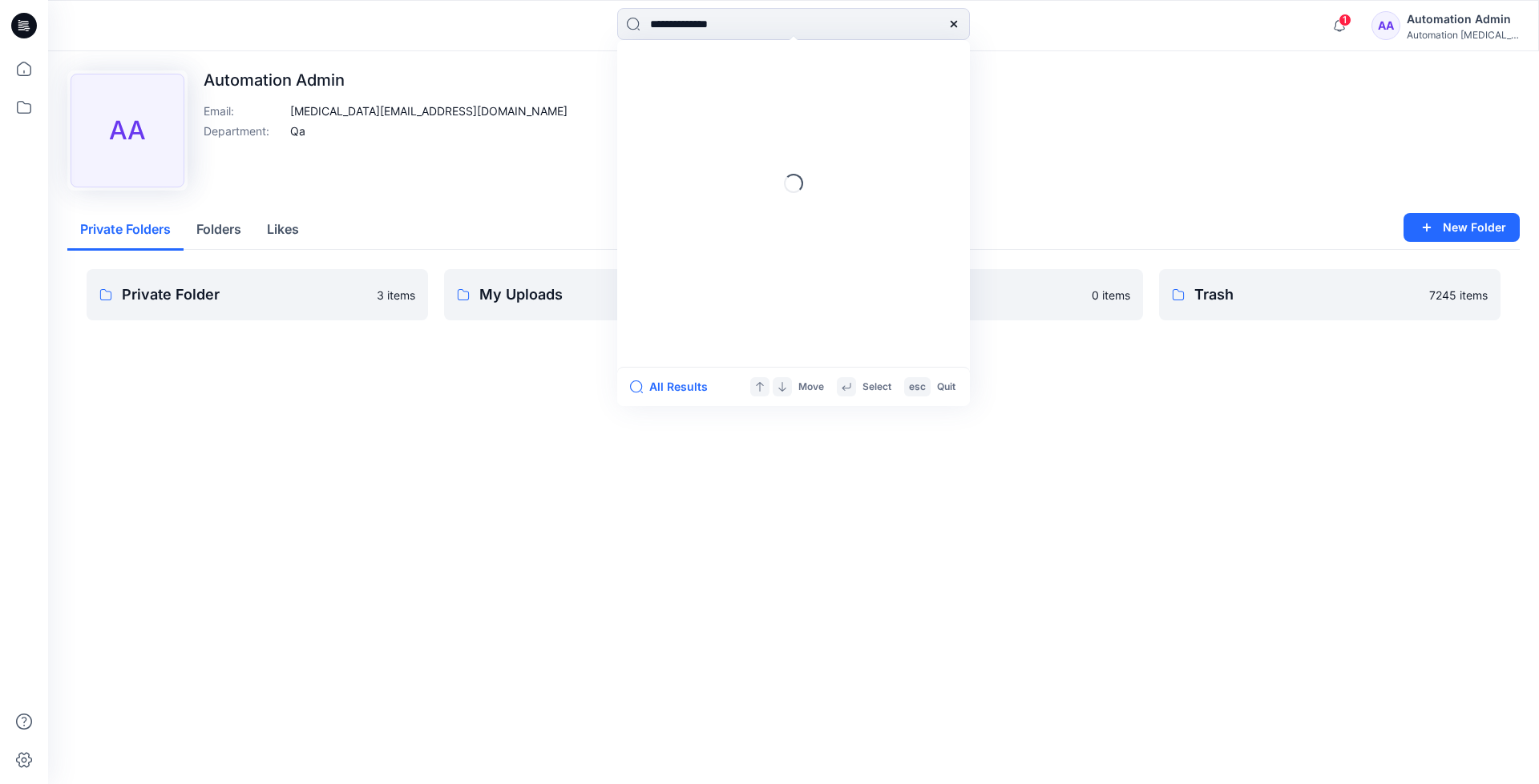
type input "**********"
click at [794, 179] on div "Loading..." at bounding box center [793, 183] width 20 height 20
